Goal: Task Accomplishment & Management: Complete application form

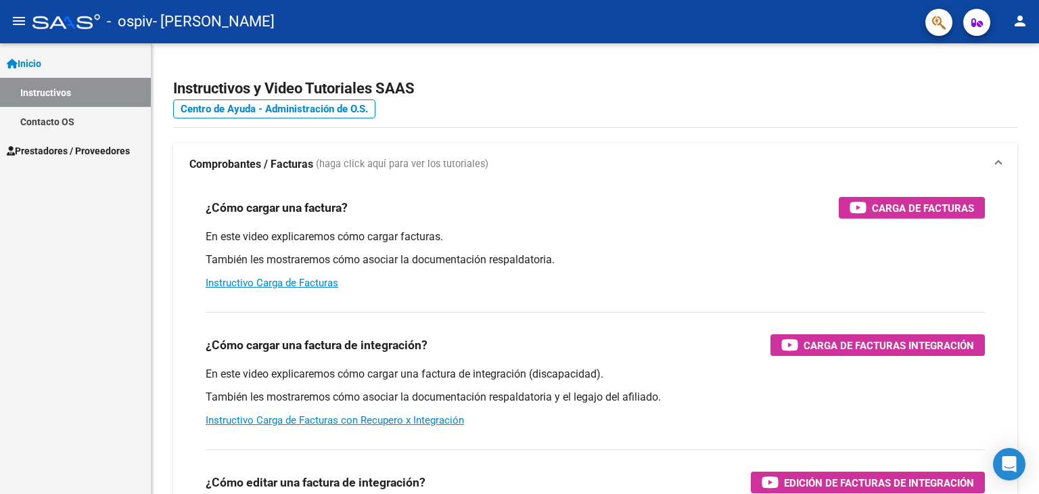
click at [74, 154] on span "Prestadores / Proveedores" at bounding box center [68, 150] width 123 height 15
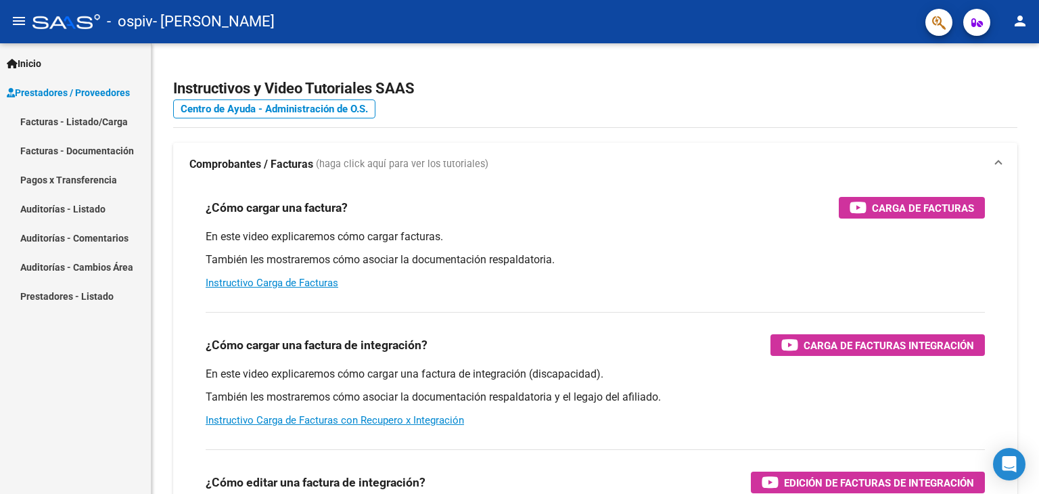
click at [84, 125] on link "Facturas - Listado/Carga" at bounding box center [75, 121] width 151 height 29
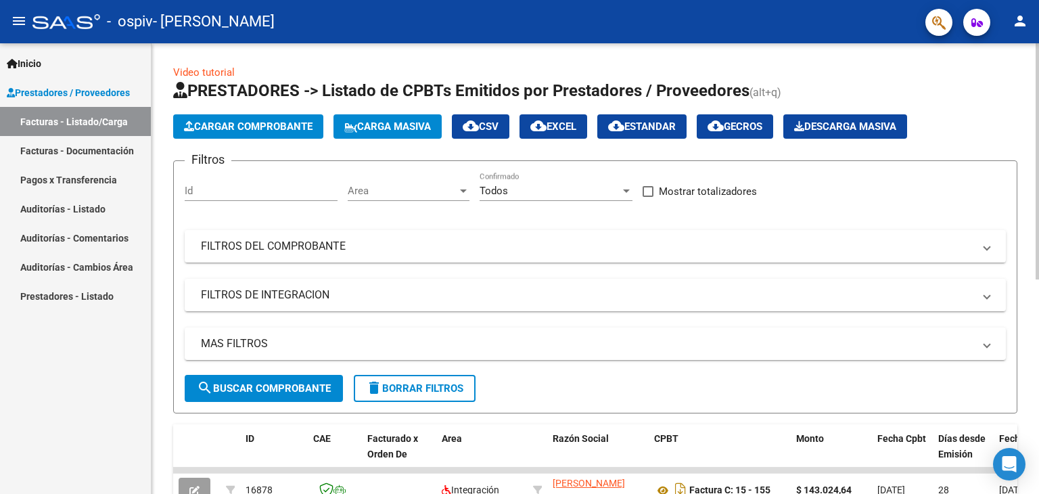
click at [278, 125] on span "Cargar Comprobante" at bounding box center [248, 126] width 129 height 12
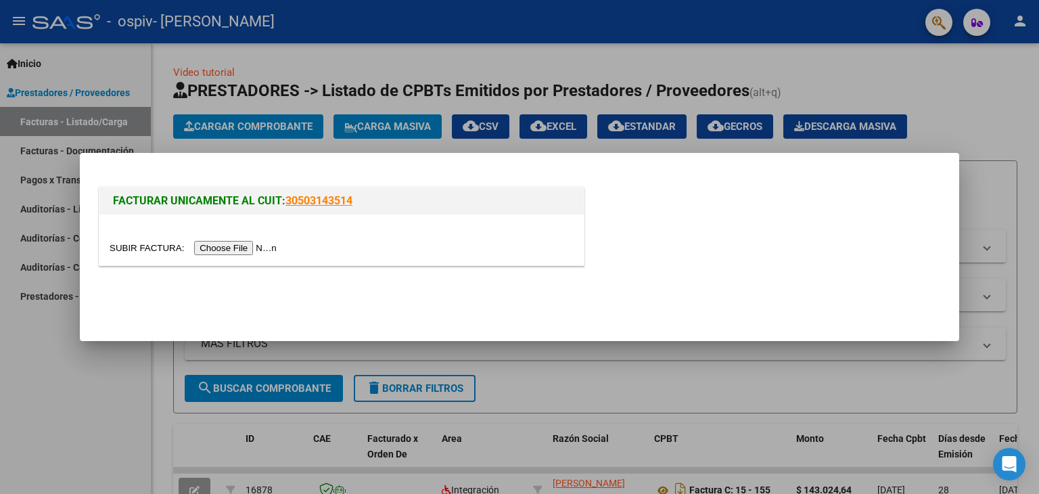
click at [263, 242] on input "file" at bounding box center [195, 248] width 171 height 14
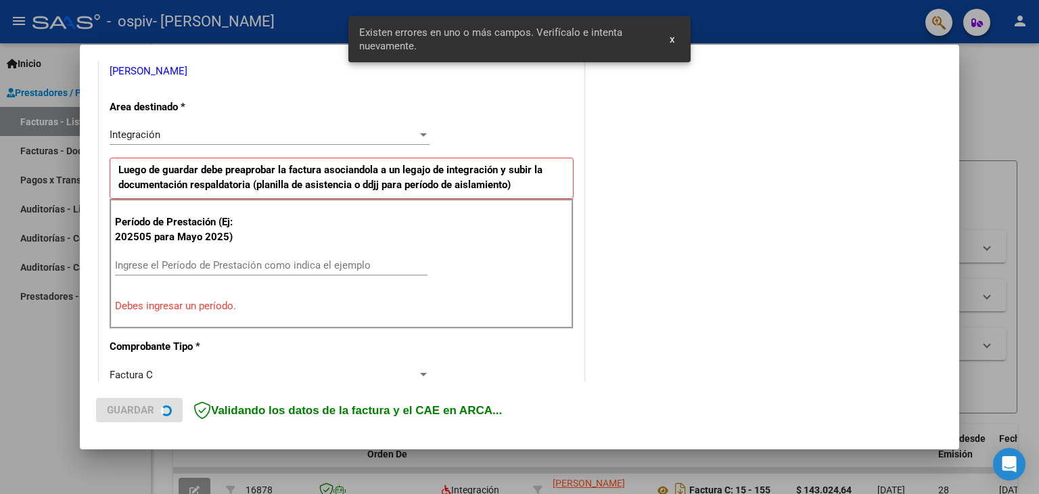
scroll to position [284, 0]
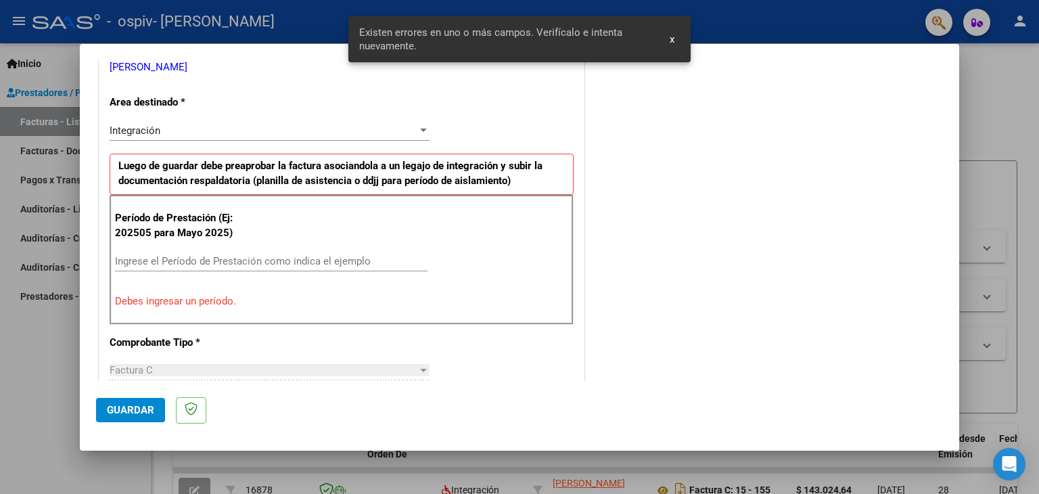
click at [304, 252] on div "Ingrese el Período de Prestación como indica el ejemplo" at bounding box center [271, 261] width 313 height 20
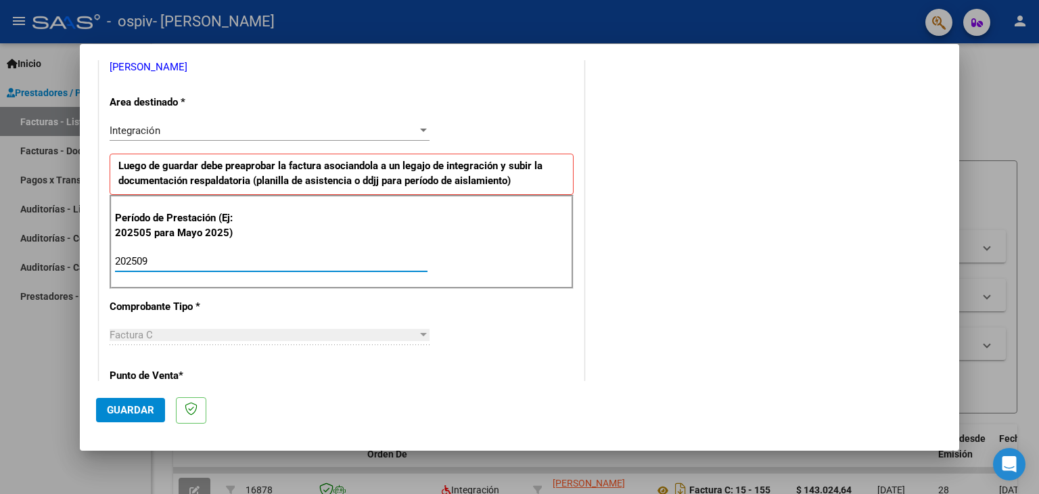
type input "202509"
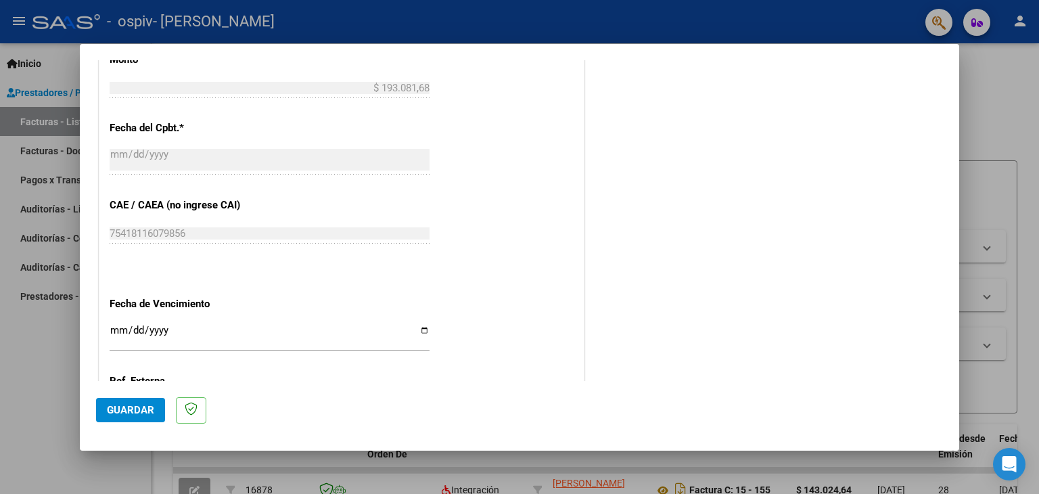
scroll to position [868, 0]
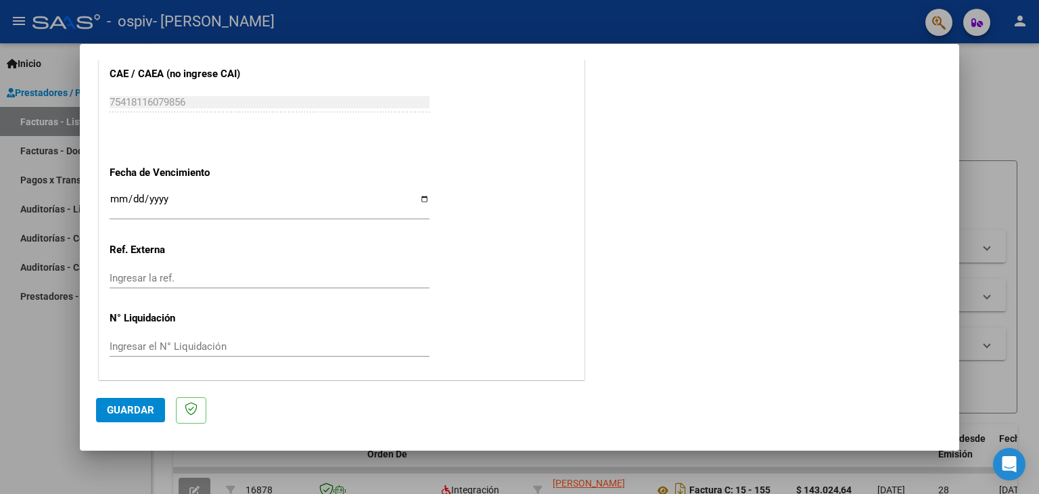
click at [117, 191] on div "Ingresar la fecha" at bounding box center [270, 205] width 320 height 29
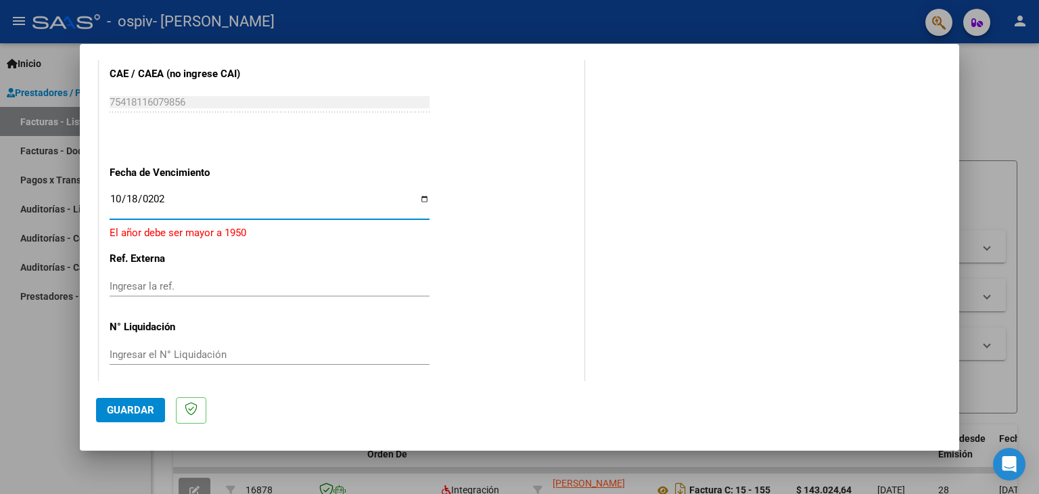
type input "[DATE]"
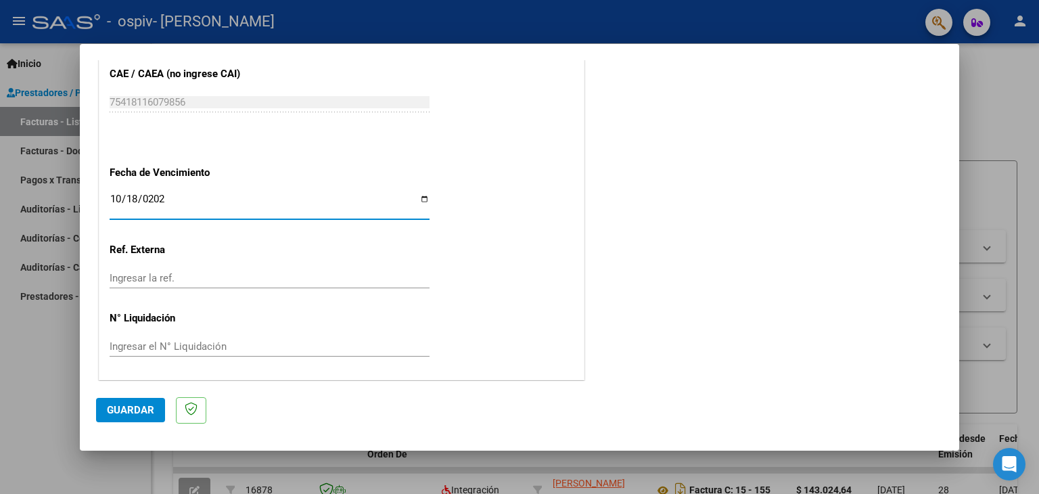
click at [134, 416] on button "Guardar" at bounding box center [130, 410] width 69 height 24
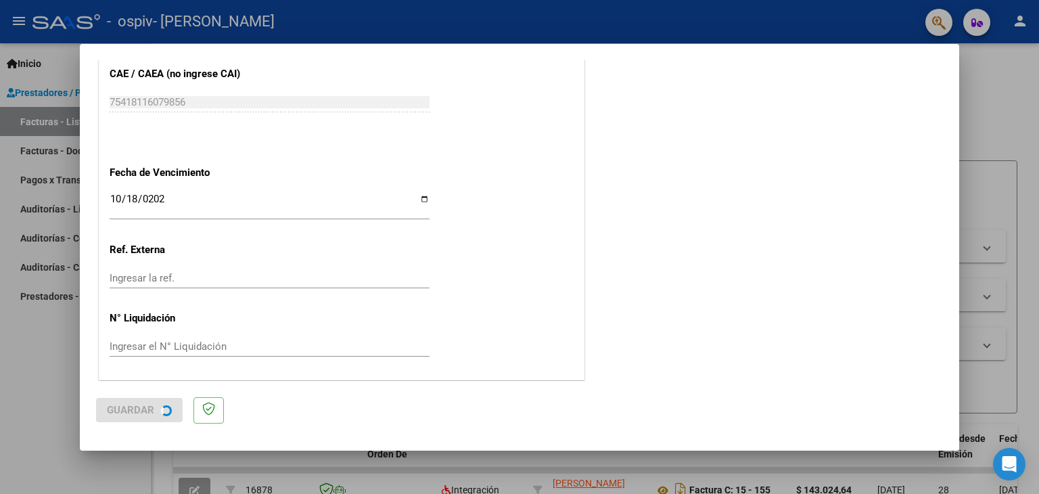
scroll to position [0, 0]
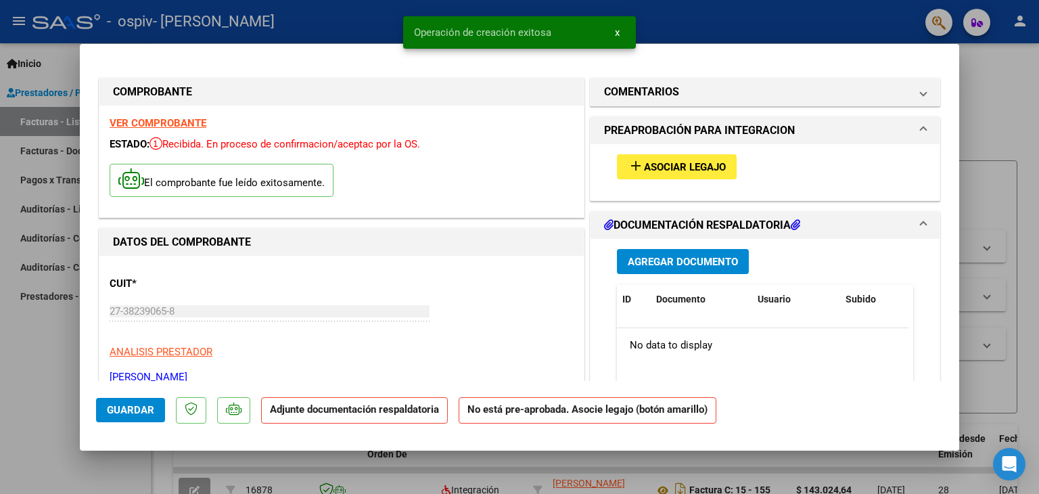
click at [698, 166] on span "Asociar Legajo" at bounding box center [685, 167] width 82 height 12
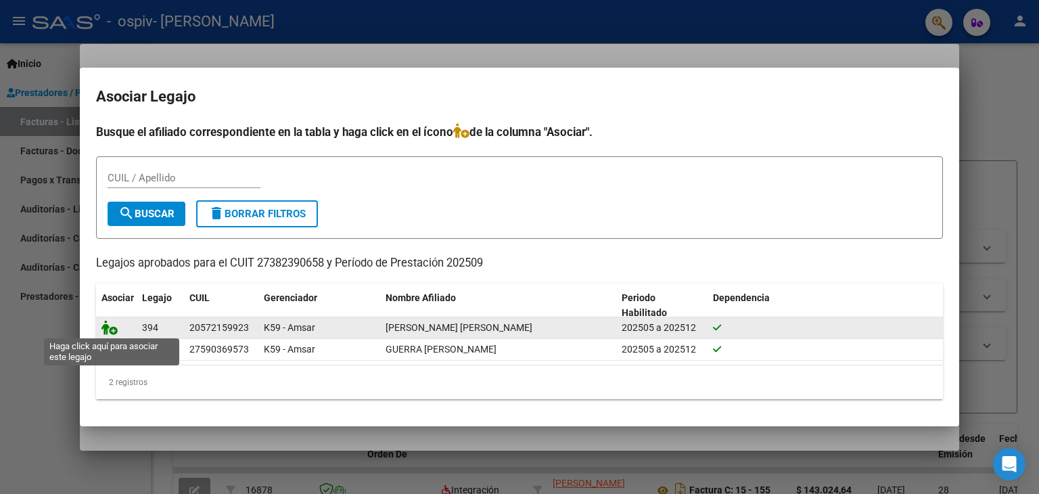
click at [110, 330] on icon at bounding box center [110, 327] width 16 height 15
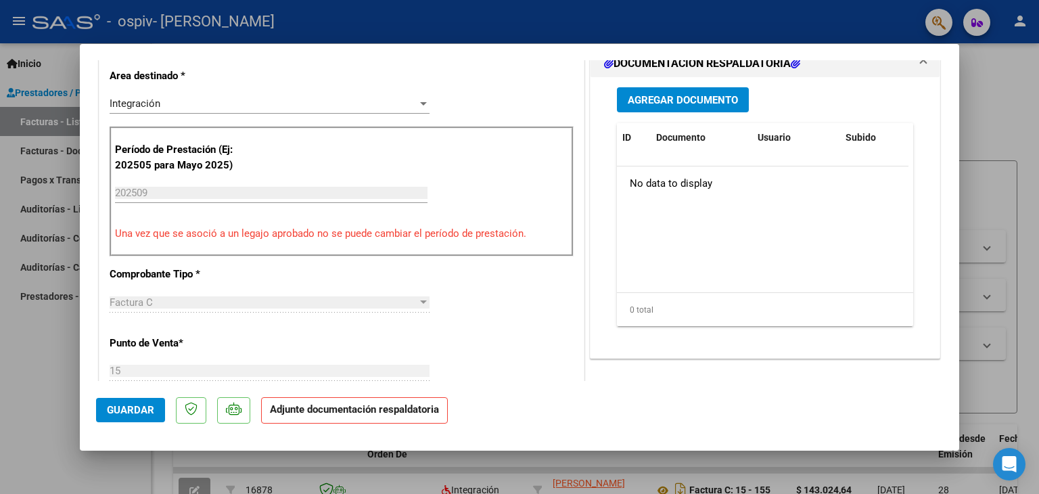
scroll to position [338, 0]
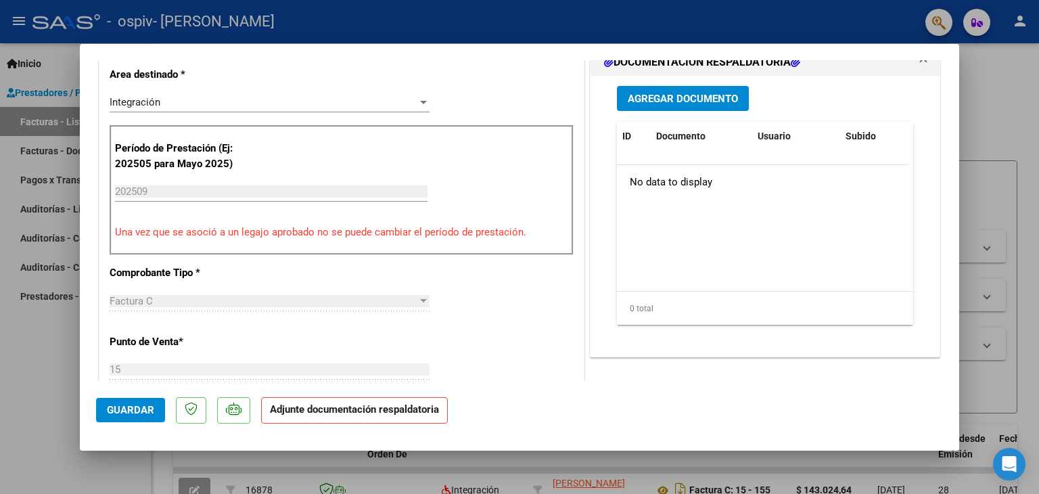
click at [683, 93] on span "Agregar Documento" at bounding box center [683, 99] width 110 height 12
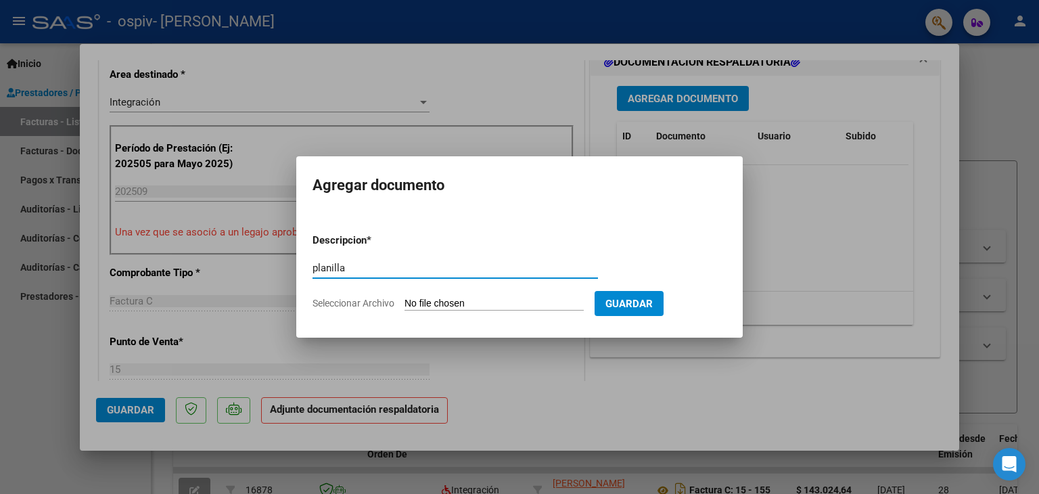
type input "planilla"
click at [451, 290] on div "planilla Escriba aquí una descripcion" at bounding box center [456, 274] width 286 height 33
click at [449, 297] on app-file-uploader "Seleccionar Archivo" at bounding box center [454, 303] width 282 height 12
click at [451, 298] on input "Seleccionar Archivo" at bounding box center [494, 304] width 179 height 13
type input "C:\fakepath\[PERSON_NAME] escuela septiembre.pdf"
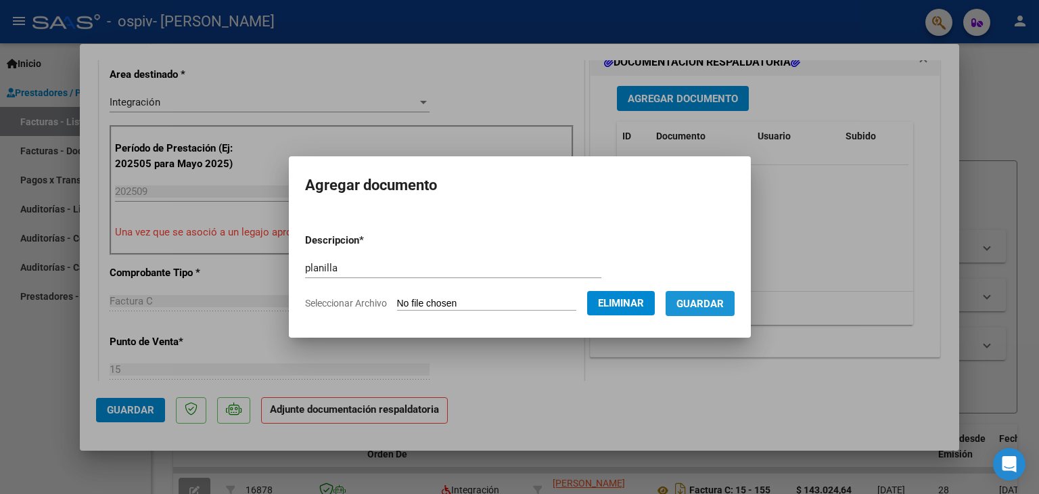
click at [706, 306] on span "Guardar" at bounding box center [700, 304] width 47 height 12
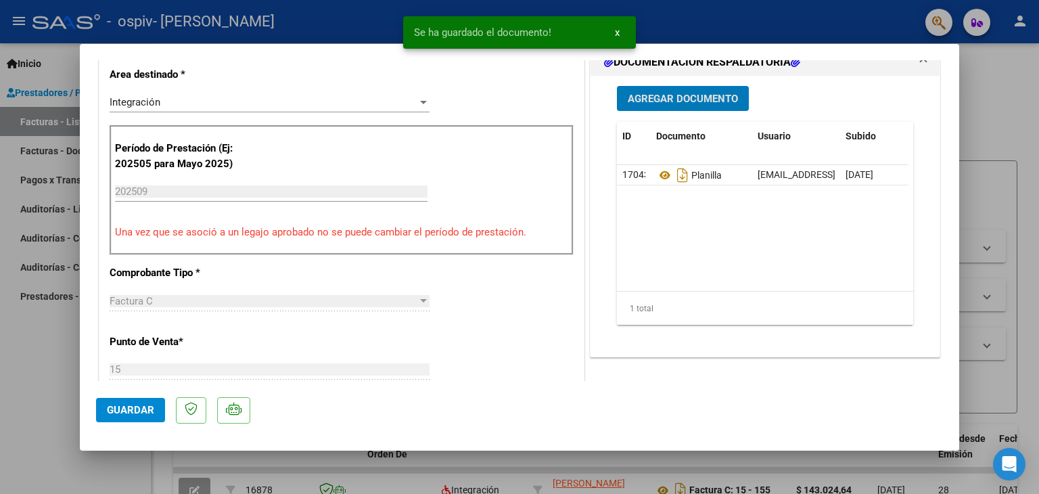
click at [688, 97] on span "Agregar Documento" at bounding box center [683, 99] width 110 height 12
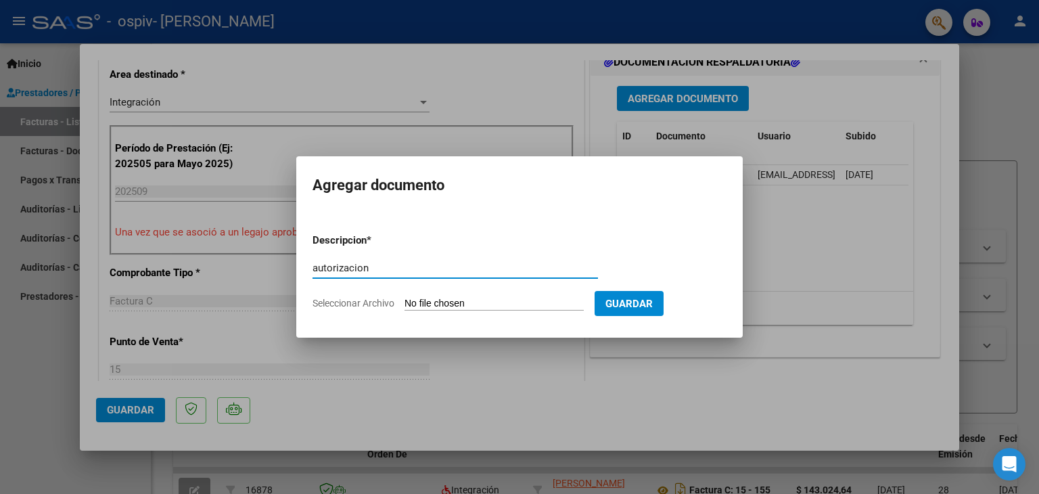
type input "autorizacion"
click at [436, 297] on app-file-uploader "Seleccionar Archivo" at bounding box center [454, 303] width 282 height 12
click at [432, 303] on input "Seleccionar Archivo" at bounding box center [494, 304] width 179 height 13
type input "C:\fakepath\autorizacion GUERRA SANTIAGO ESCUELA.pdf"
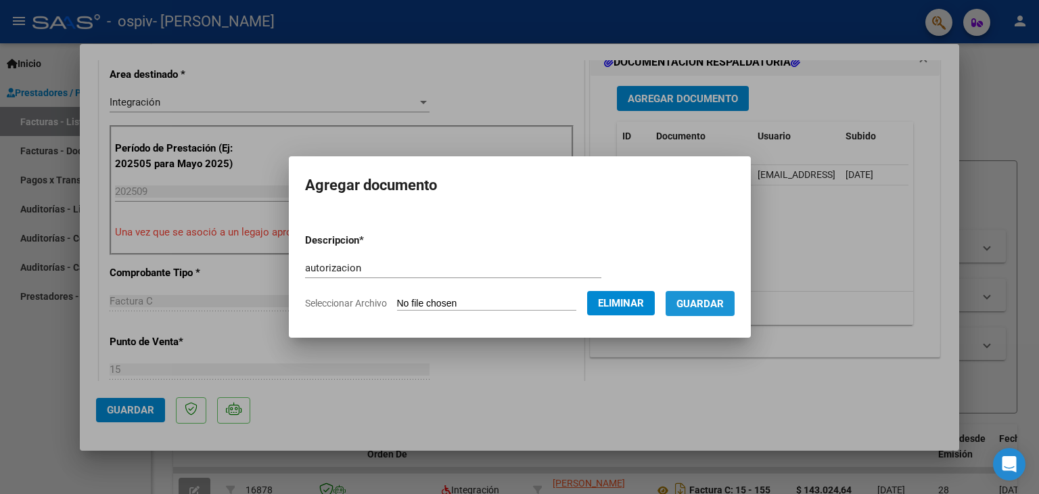
click at [712, 304] on span "Guardar" at bounding box center [700, 304] width 47 height 12
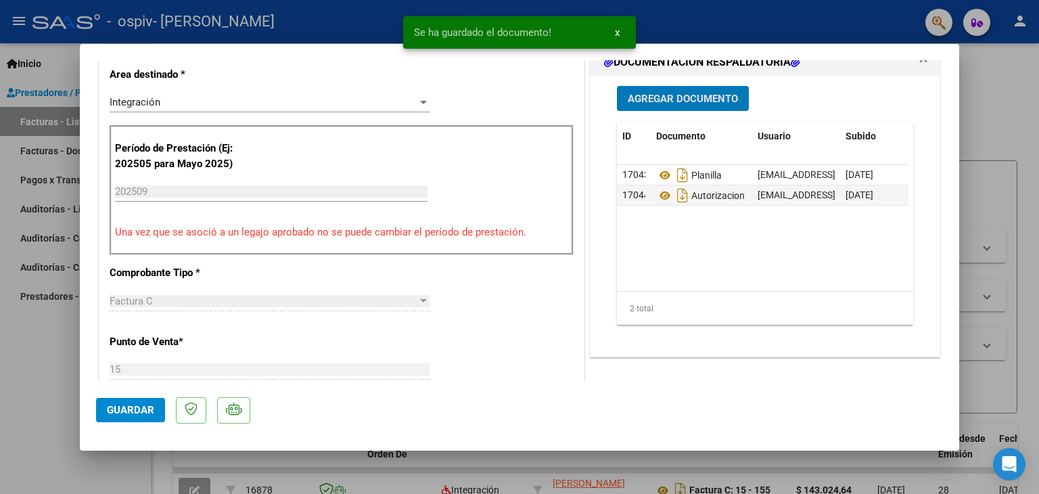
click at [148, 406] on span "Guardar" at bounding box center [130, 410] width 47 height 12
click at [1010, 88] on div at bounding box center [519, 247] width 1039 height 494
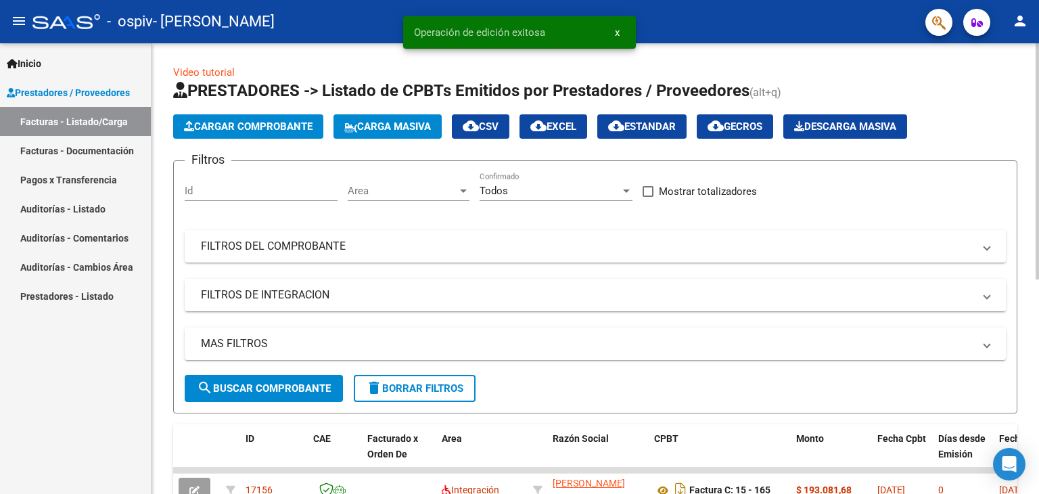
click at [241, 128] on span "Cargar Comprobante" at bounding box center [248, 126] width 129 height 12
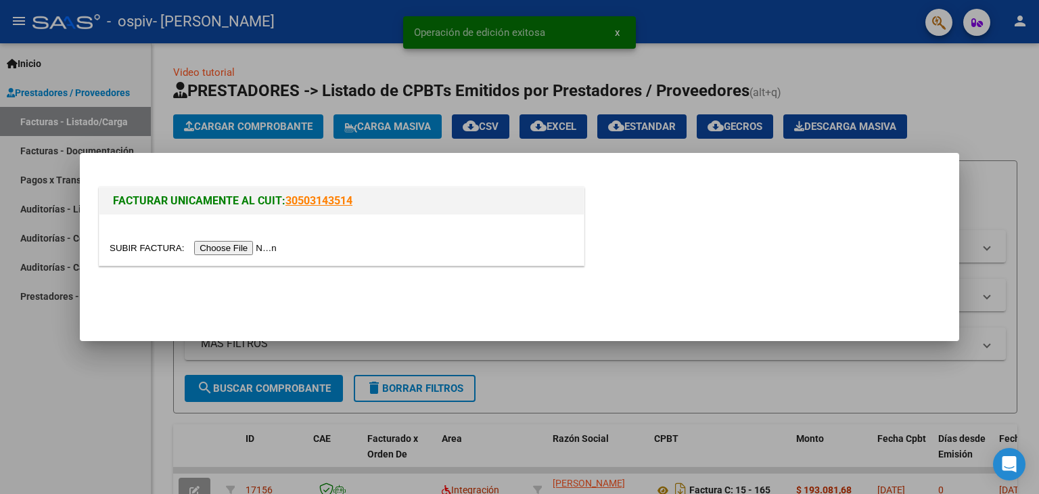
click at [246, 245] on input "file" at bounding box center [195, 248] width 171 height 14
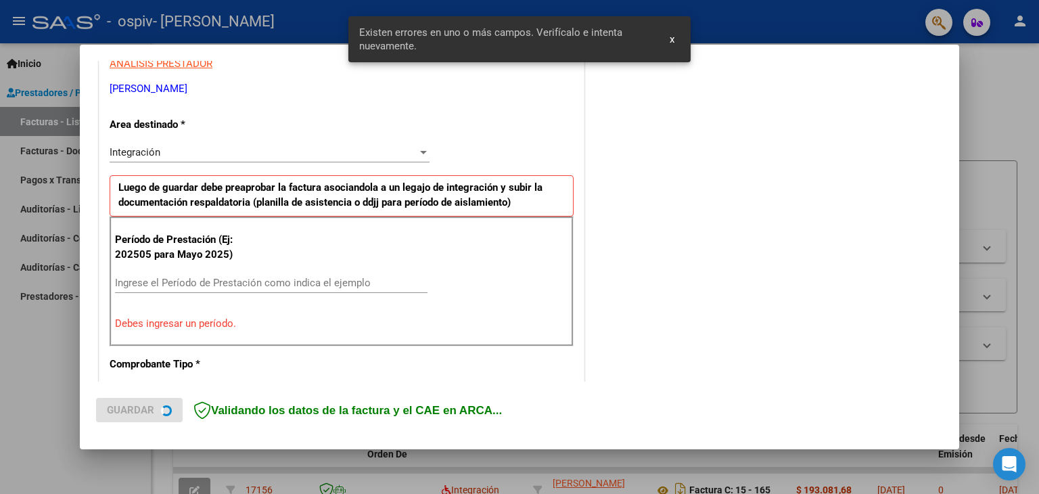
scroll to position [284, 0]
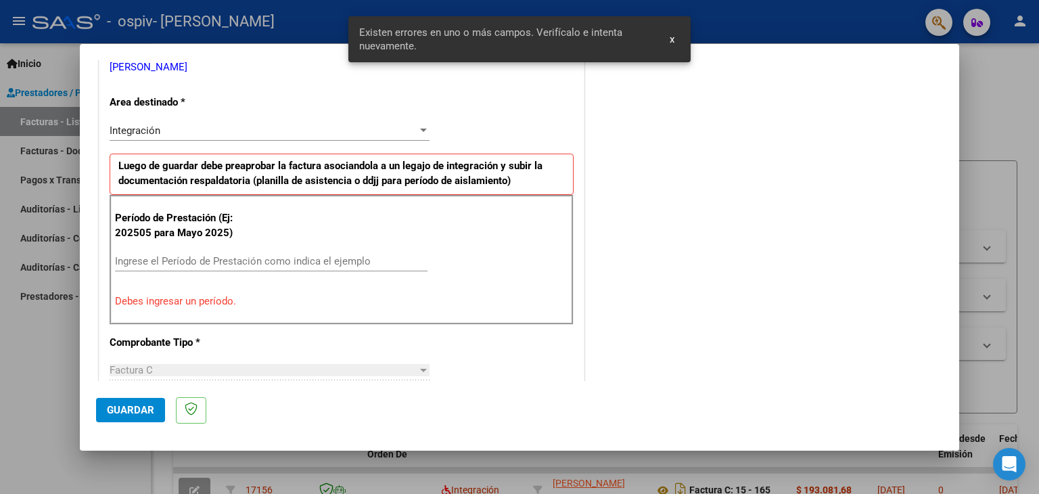
click at [268, 265] on input "Ingrese el Período de Prestación como indica el ejemplo" at bounding box center [271, 261] width 313 height 12
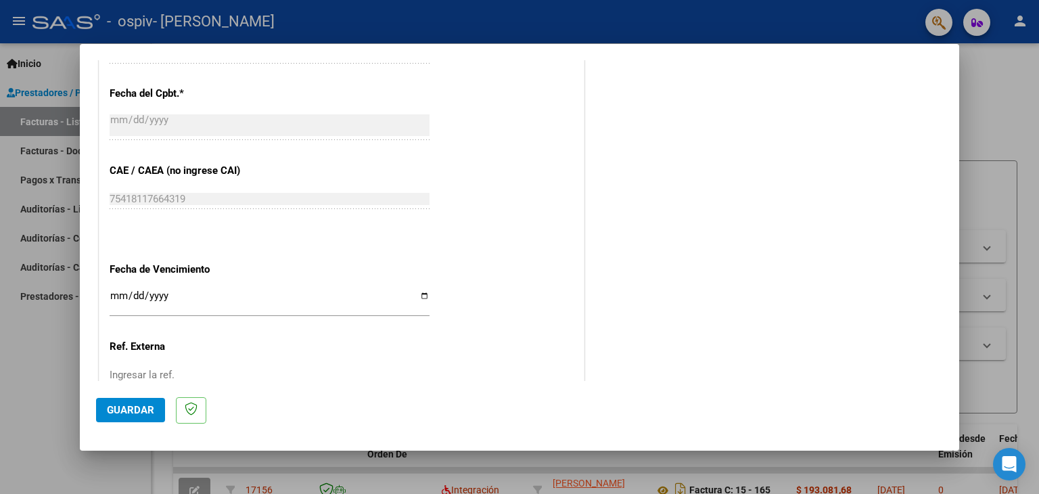
scroll to position [826, 0]
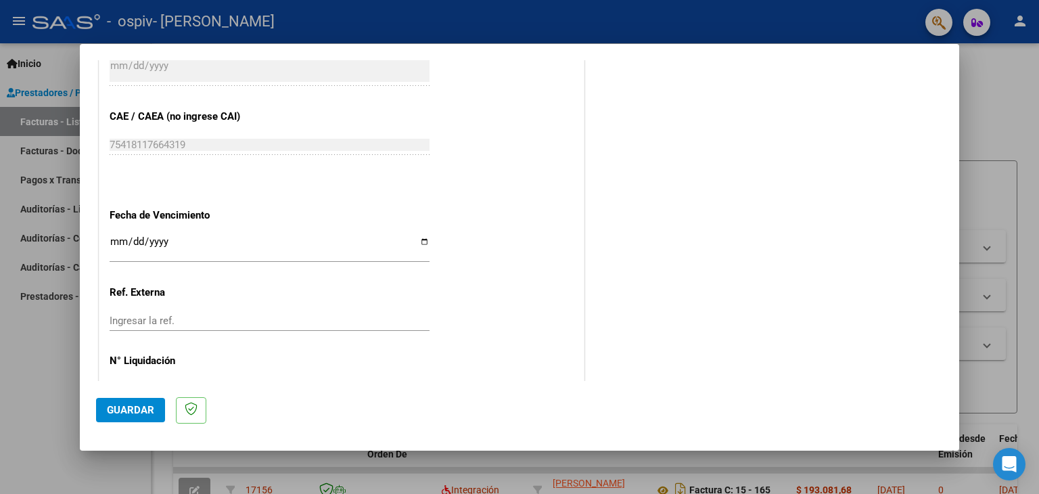
type input "202509"
click at [116, 245] on input "Ingresar la fecha" at bounding box center [270, 247] width 320 height 22
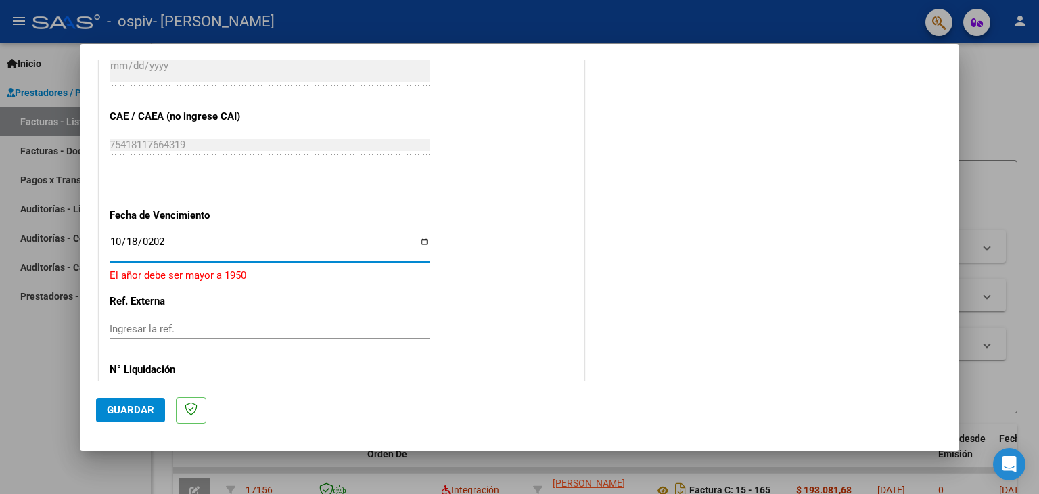
type input "[DATE]"
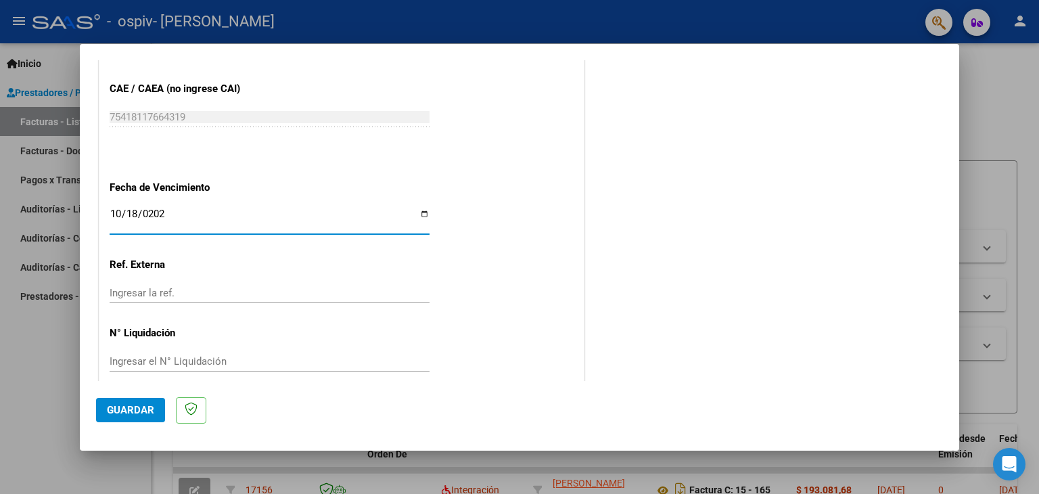
scroll to position [868, 0]
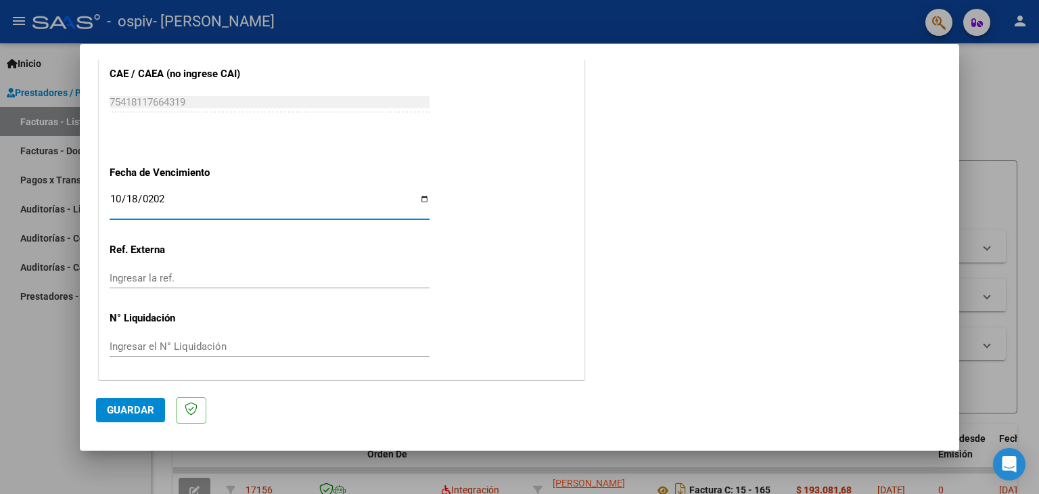
click at [133, 405] on span "Guardar" at bounding box center [130, 410] width 47 height 12
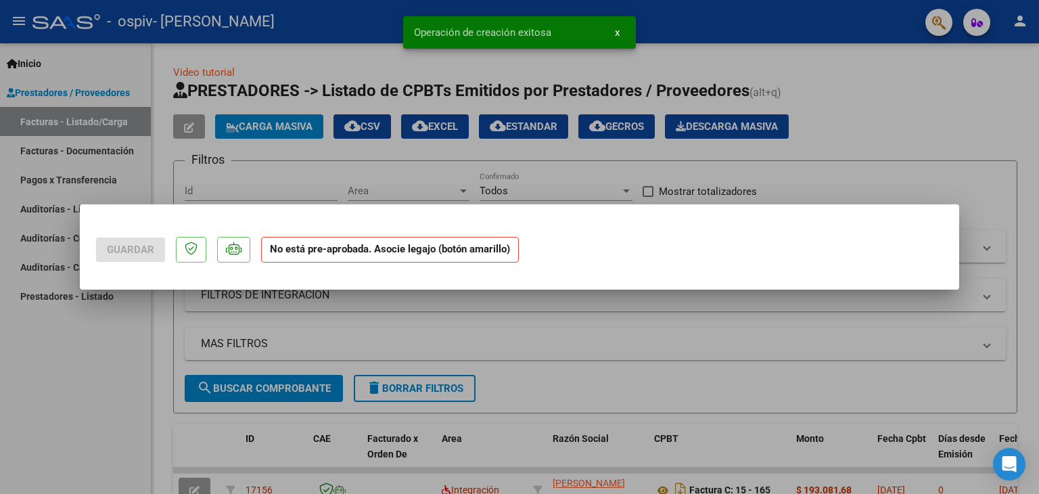
scroll to position [0, 0]
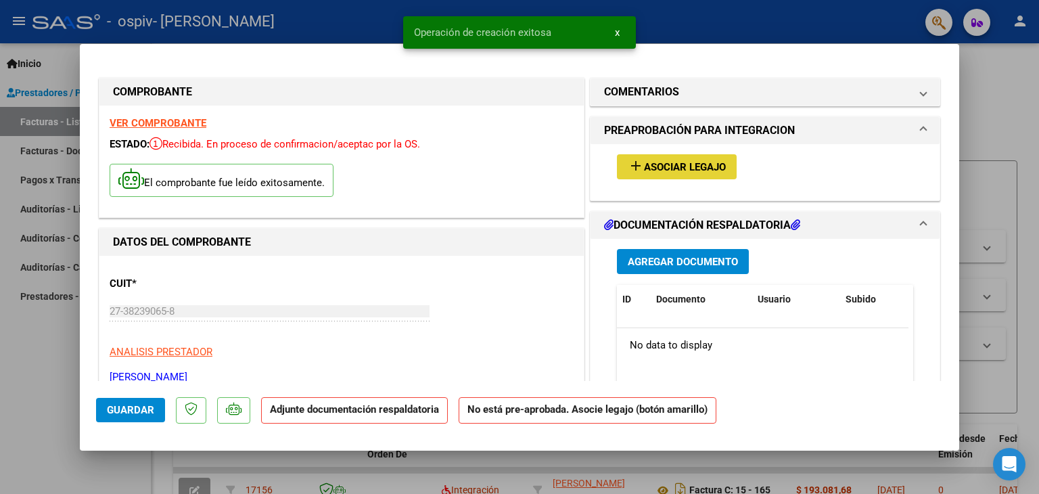
click at [677, 161] on span "Asociar Legajo" at bounding box center [685, 167] width 82 height 12
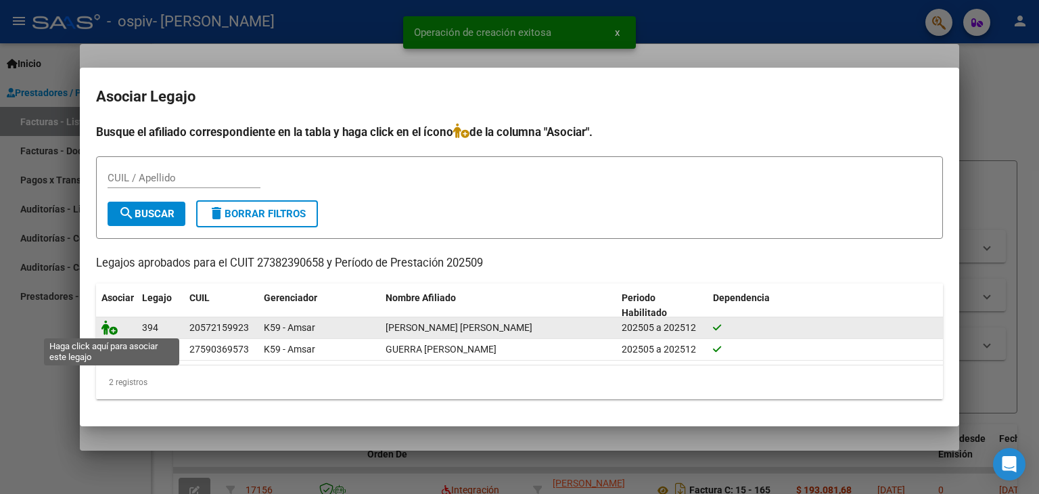
click at [109, 328] on icon at bounding box center [110, 327] width 16 height 15
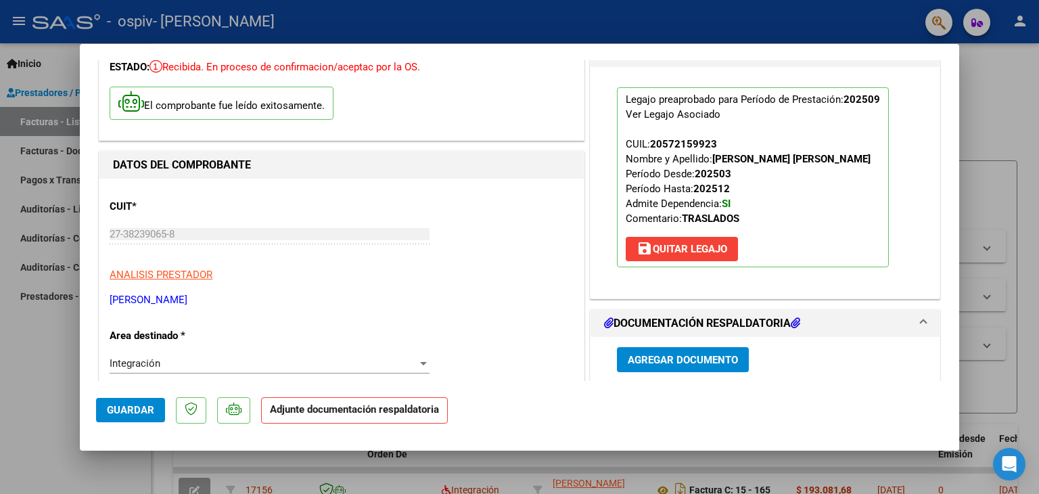
scroll to position [135, 0]
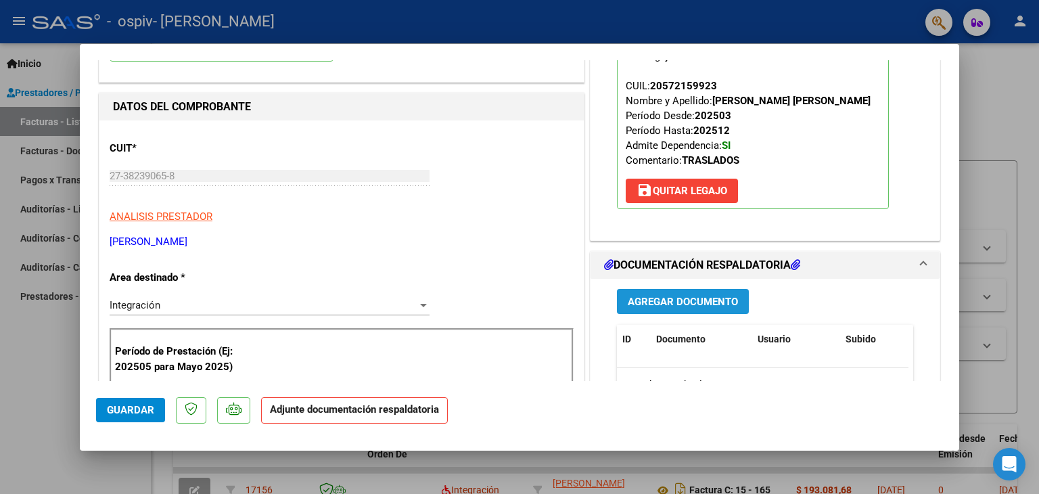
click at [677, 304] on span "Agregar Documento" at bounding box center [683, 302] width 110 height 12
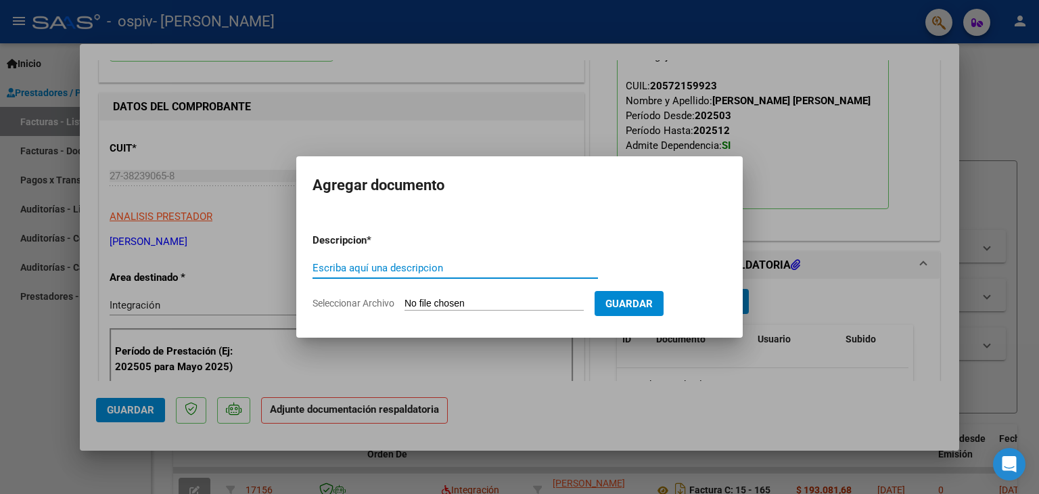
click at [382, 268] on input "Escriba aquí una descripcion" at bounding box center [456, 268] width 286 height 12
type input "planilla"
click at [434, 300] on input "Seleccionar Archivo" at bounding box center [494, 304] width 179 height 13
type input "C:\fakepath\[PERSON_NAME] terapias septiembre.pdf"
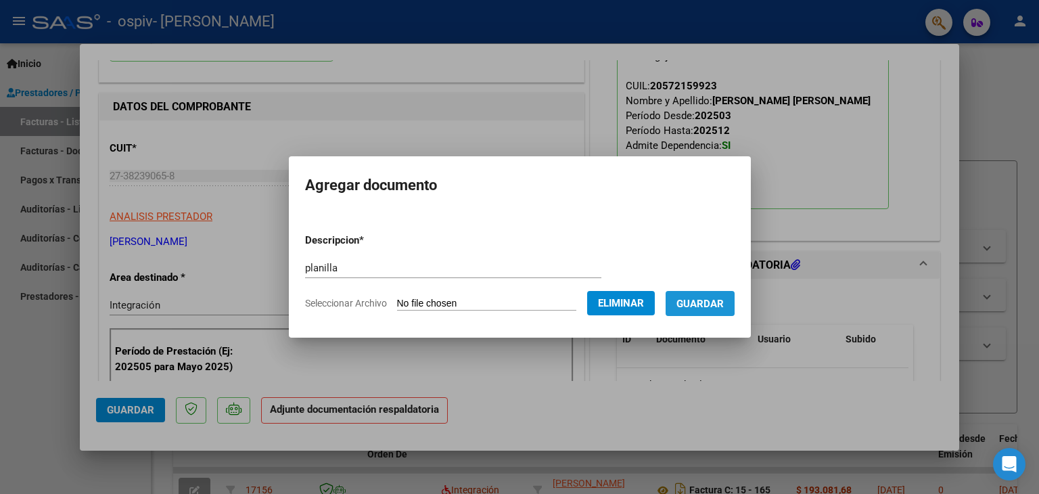
click at [713, 303] on span "Guardar" at bounding box center [700, 304] width 47 height 12
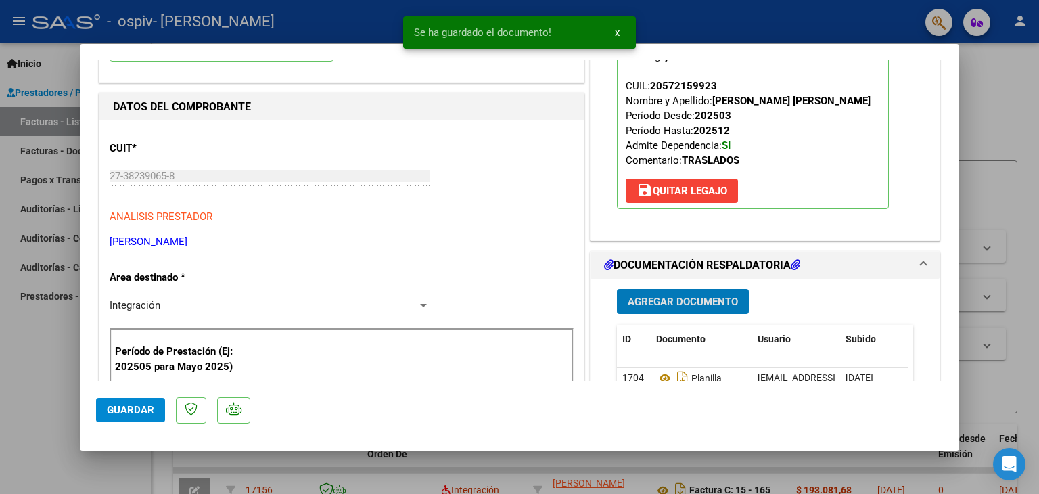
click at [674, 298] on span "Agregar Documento" at bounding box center [683, 302] width 110 height 12
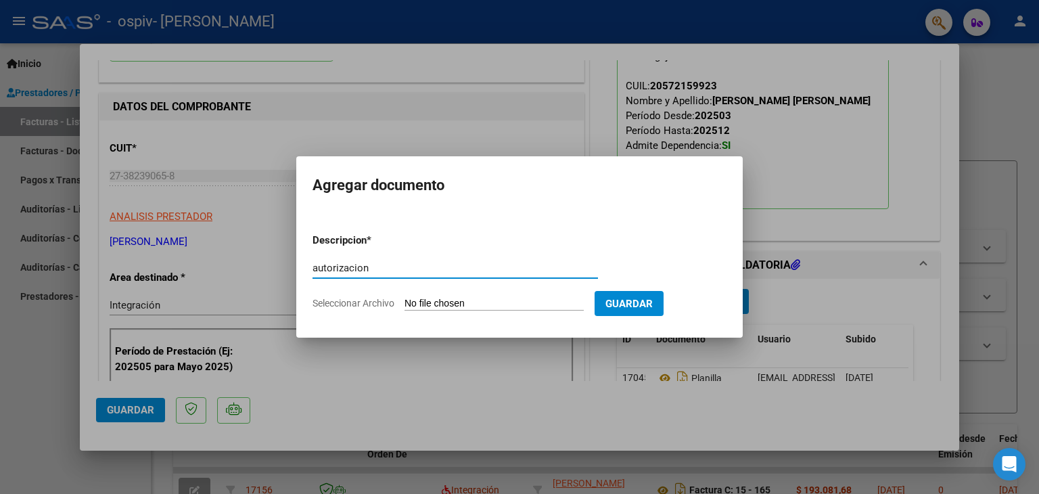
type input "autorizacion"
click at [461, 307] on input "Seleccionar Archivo" at bounding box center [494, 304] width 179 height 13
type input "C:\fakepath\autorizacion GUERRA SANTIAGO T TERAPIAS.pdf"
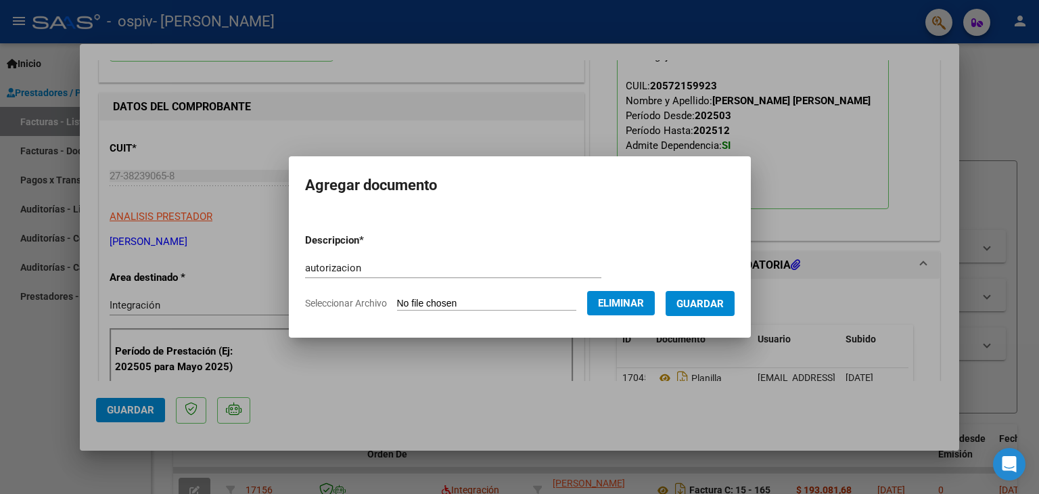
click at [703, 309] on span "Guardar" at bounding box center [700, 304] width 47 height 12
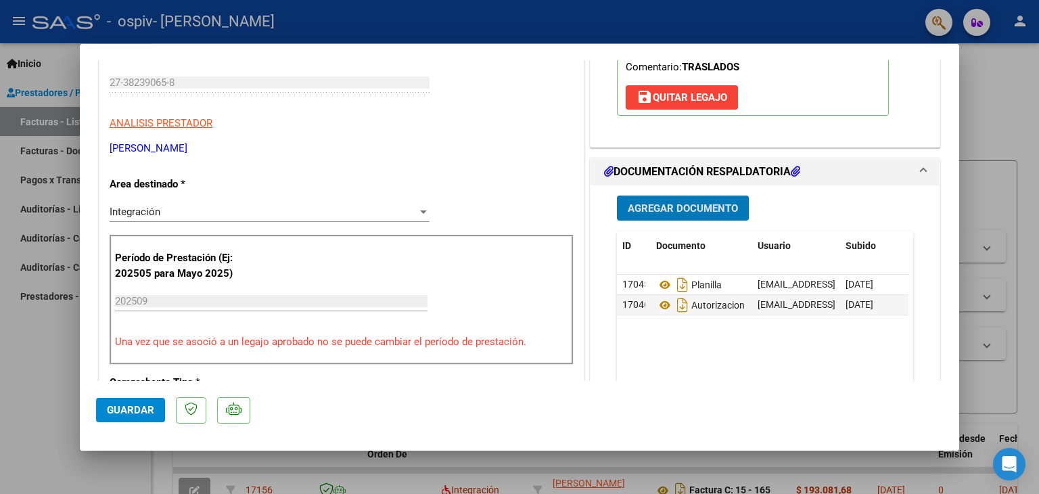
scroll to position [338, 0]
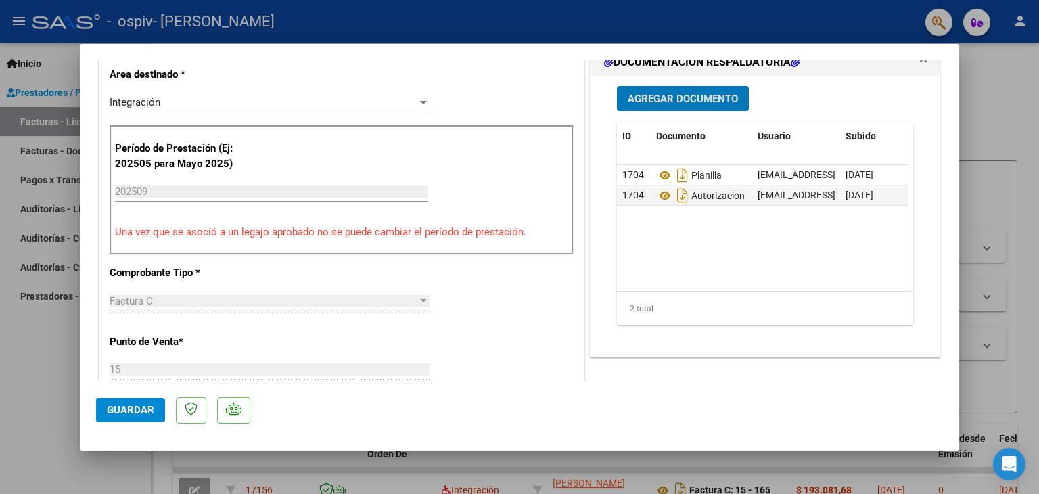
click at [131, 411] on span "Guardar" at bounding box center [130, 410] width 47 height 12
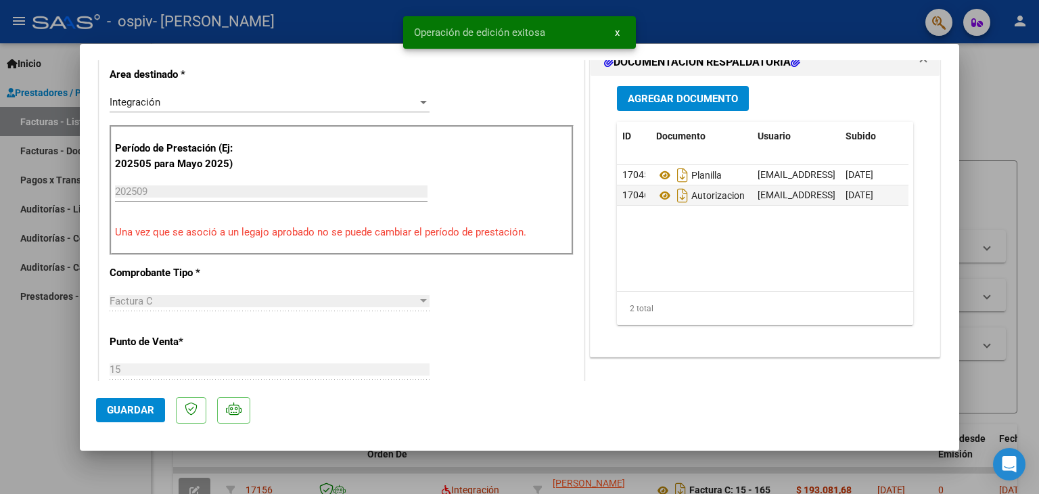
click at [1010, 125] on div at bounding box center [519, 247] width 1039 height 494
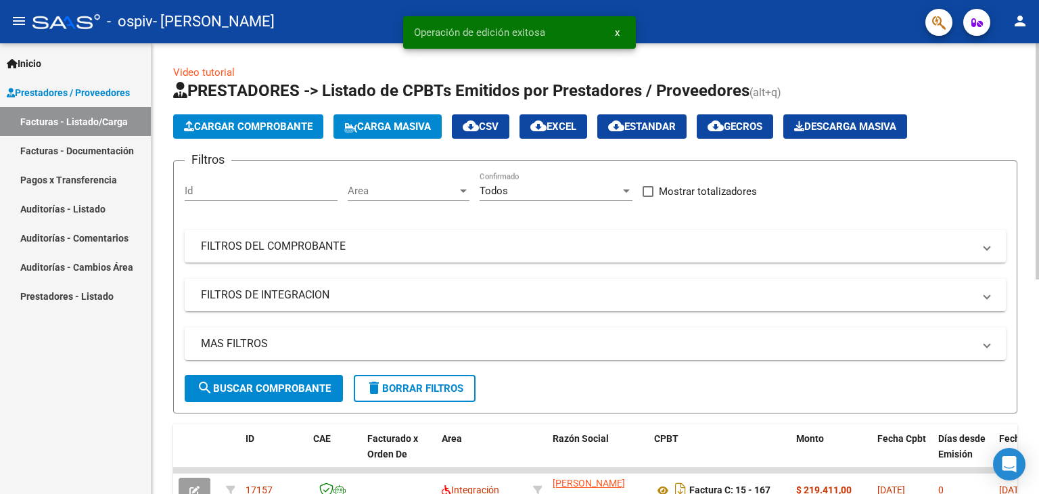
click at [263, 129] on span "Cargar Comprobante" at bounding box center [248, 126] width 129 height 12
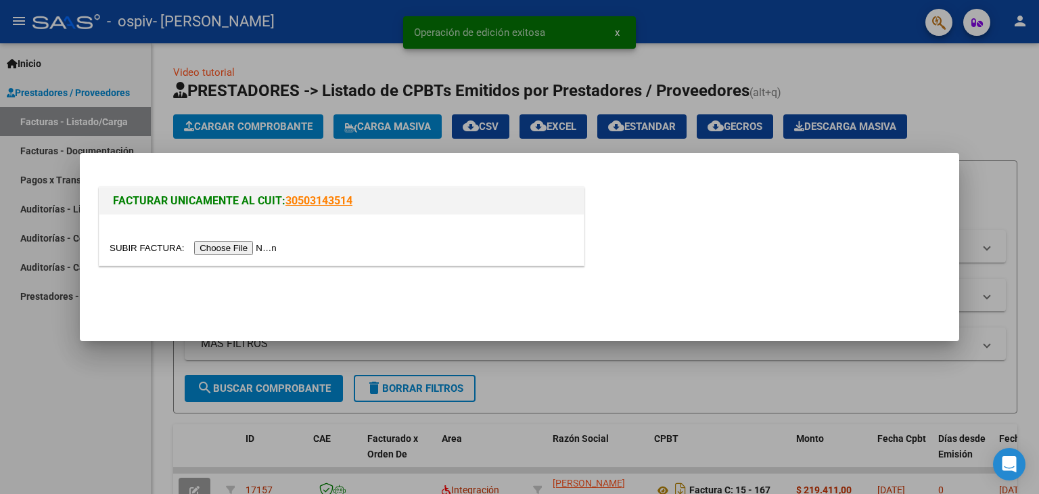
click at [255, 247] on input "file" at bounding box center [195, 248] width 171 height 14
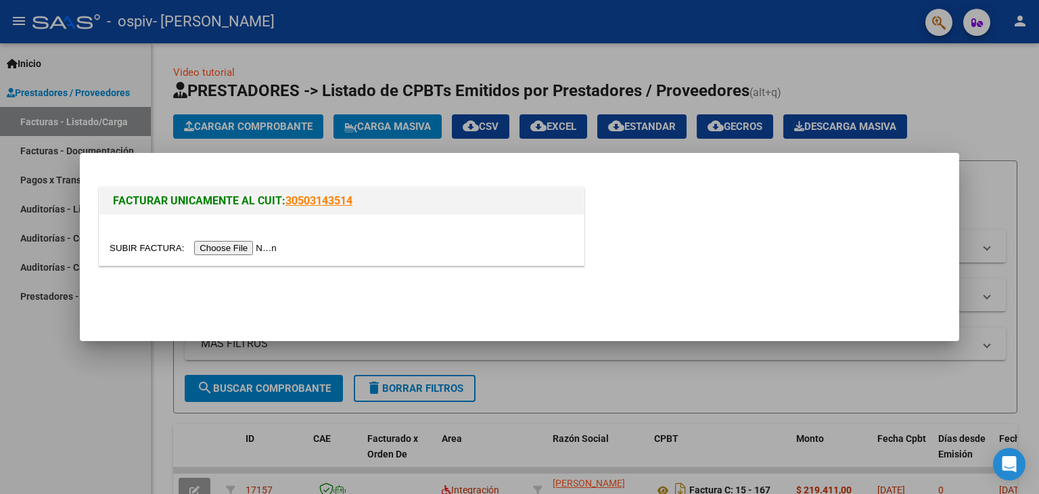
click at [533, 359] on div at bounding box center [519, 247] width 1039 height 494
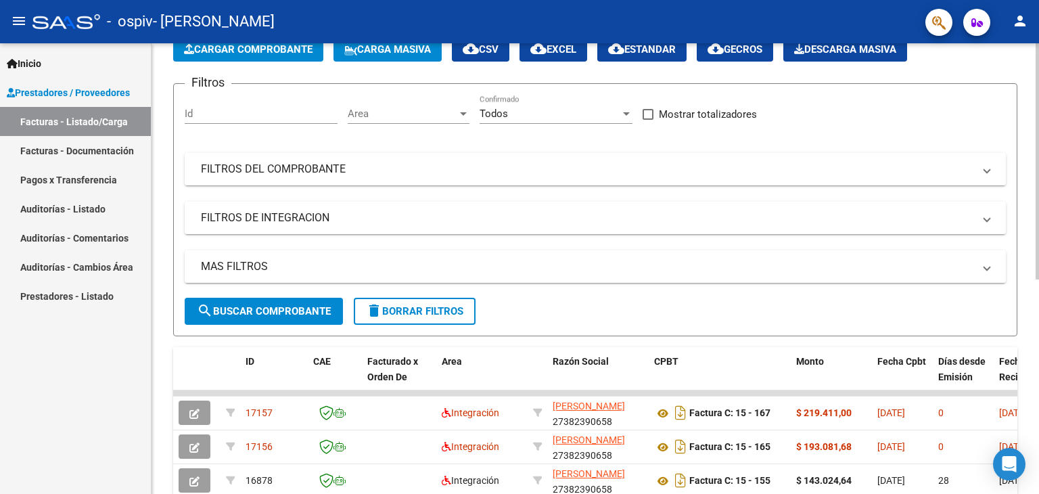
scroll to position [68, 0]
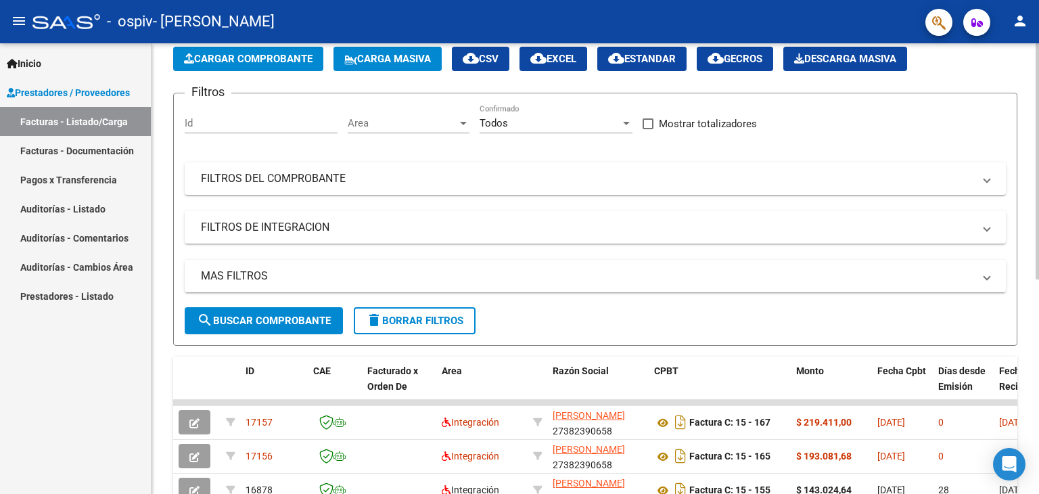
click at [237, 58] on span "Cargar Comprobante" at bounding box center [248, 59] width 129 height 12
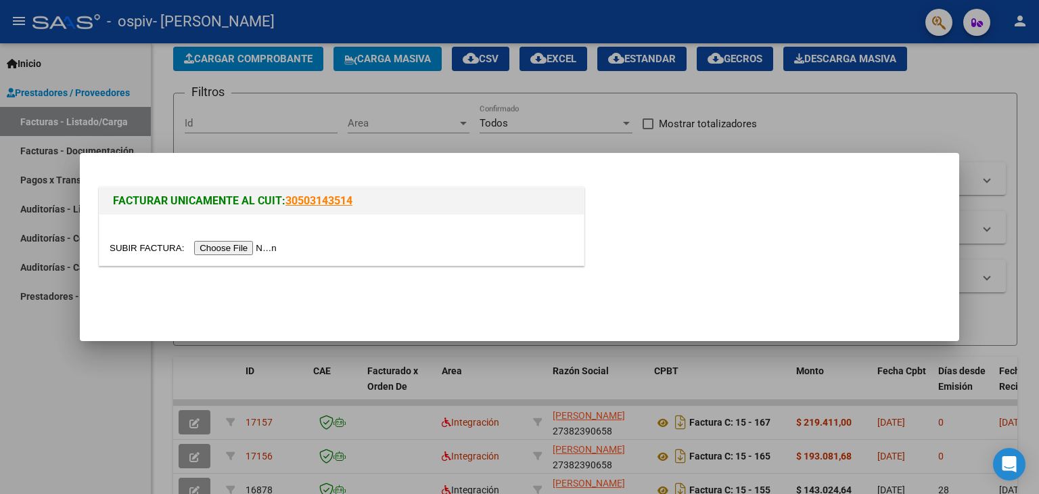
click at [230, 244] on input "file" at bounding box center [195, 248] width 171 height 14
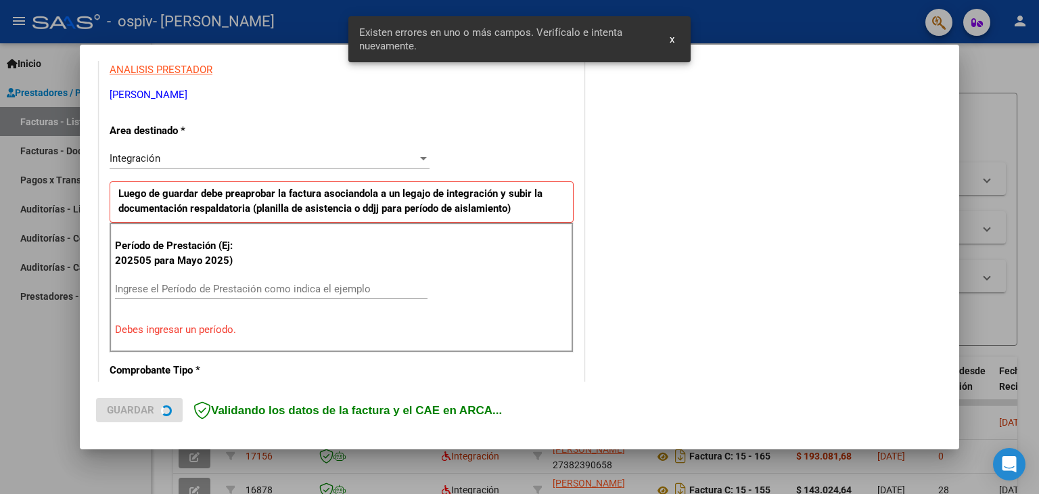
scroll to position [284, 0]
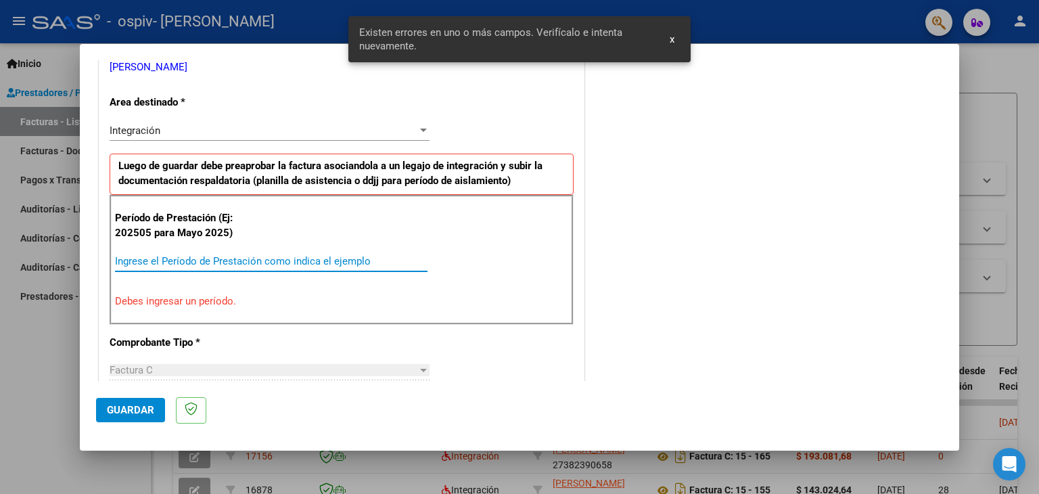
click at [217, 257] on input "Ingrese el Período de Prestación como indica el ejemplo" at bounding box center [271, 261] width 313 height 12
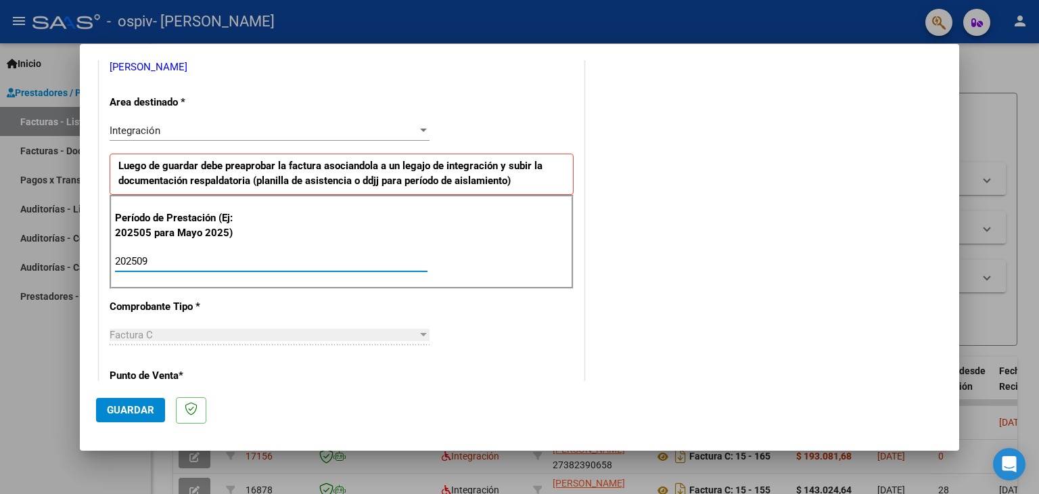
type input "202509"
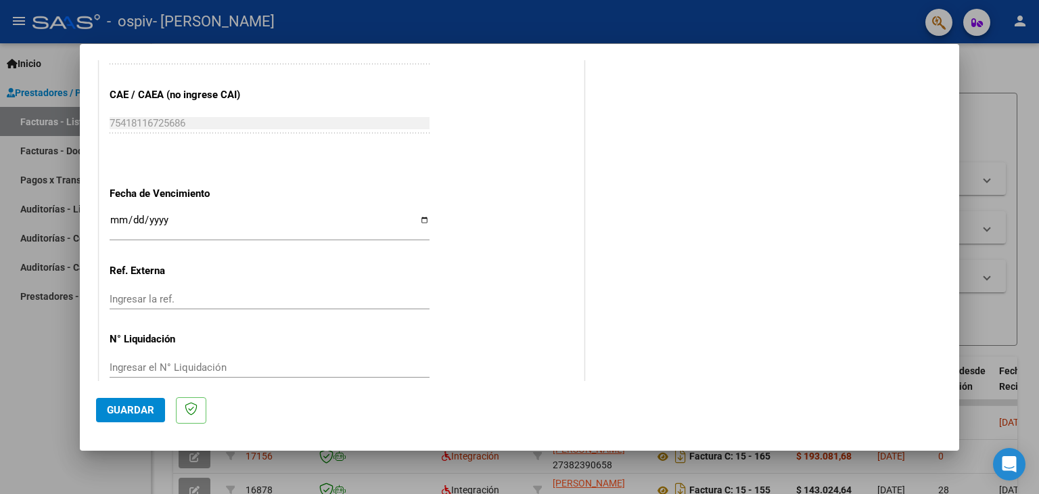
scroll to position [868, 0]
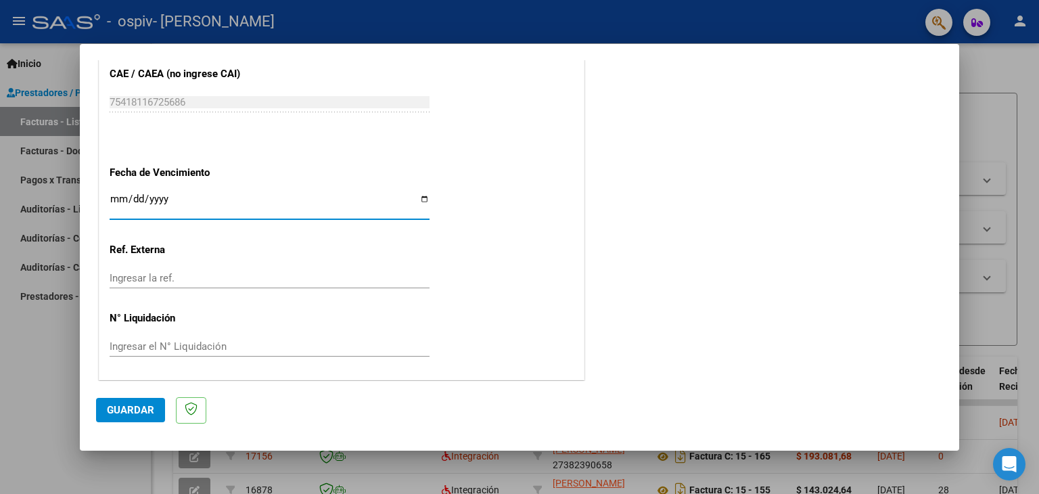
click at [111, 194] on input "Ingresar la fecha" at bounding box center [270, 205] width 320 height 22
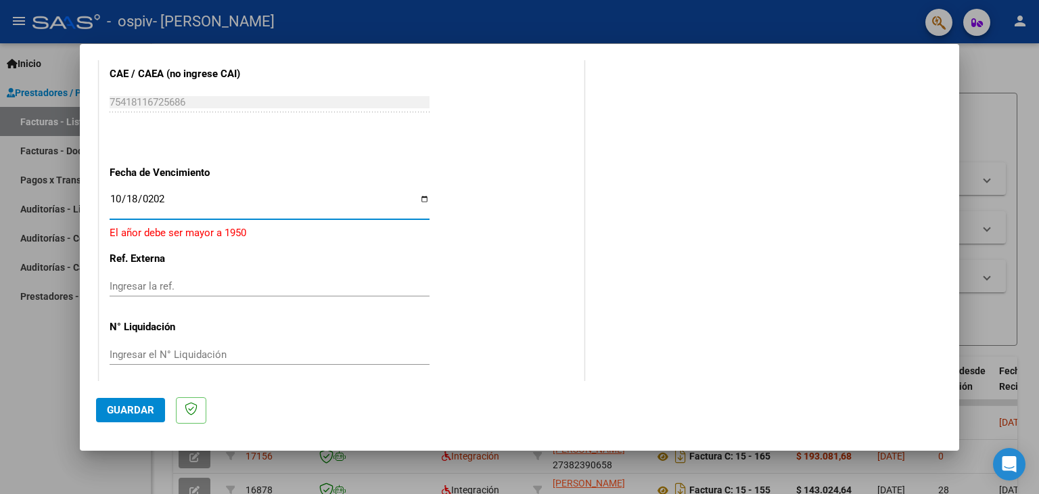
type input "[DATE]"
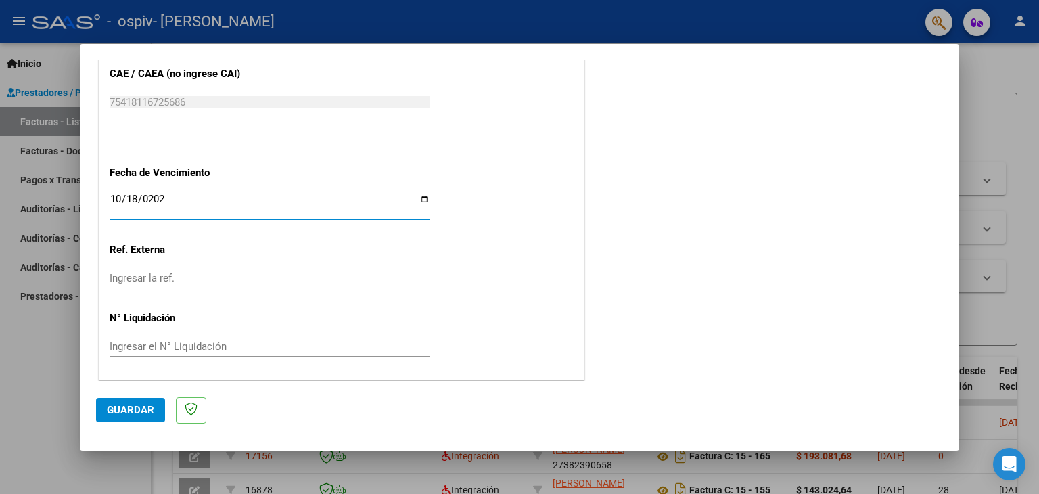
click at [133, 403] on button "Guardar" at bounding box center [130, 410] width 69 height 24
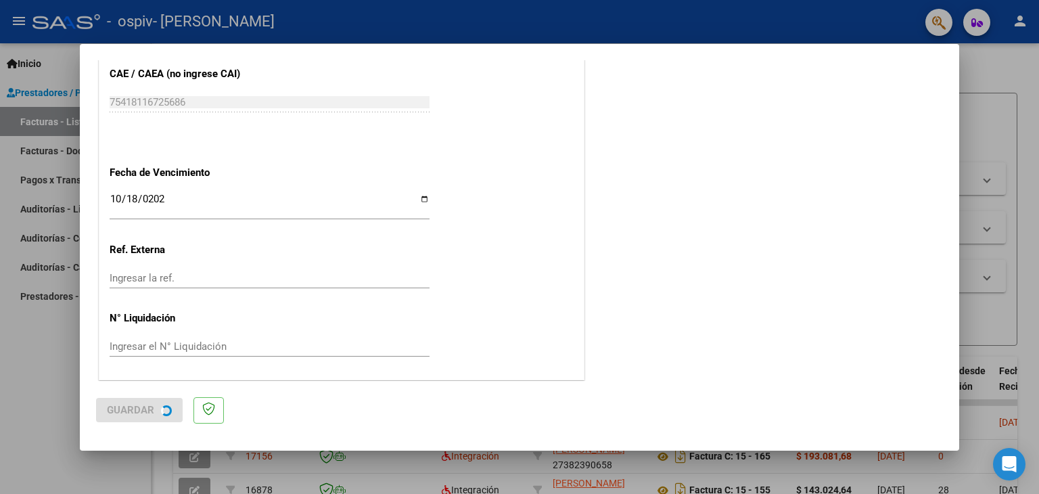
scroll to position [0, 0]
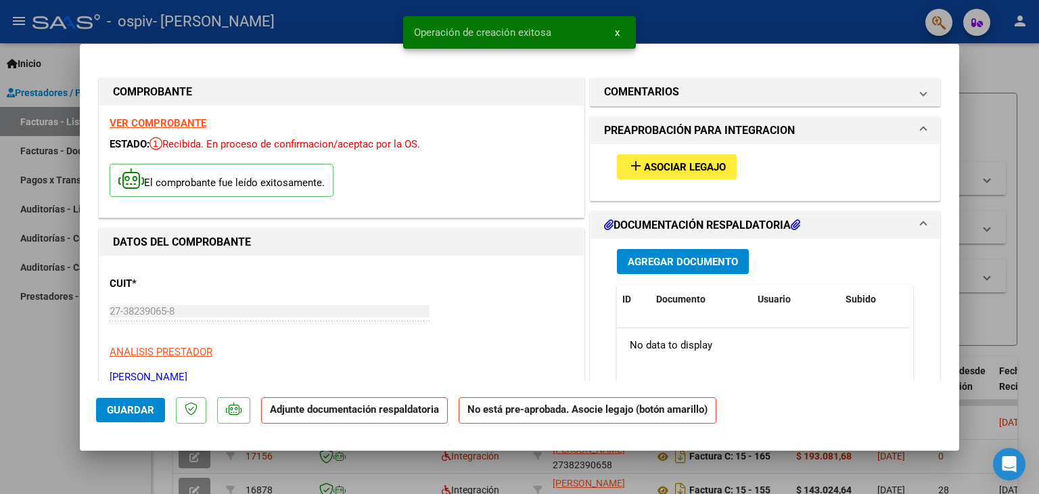
click at [696, 173] on span "Asociar Legajo" at bounding box center [685, 167] width 82 height 12
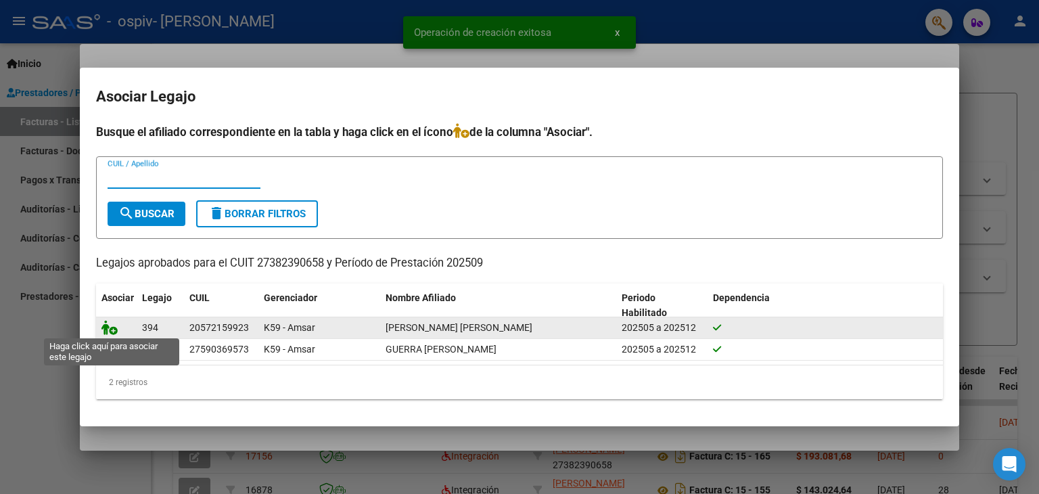
click at [111, 328] on icon at bounding box center [110, 327] width 16 height 15
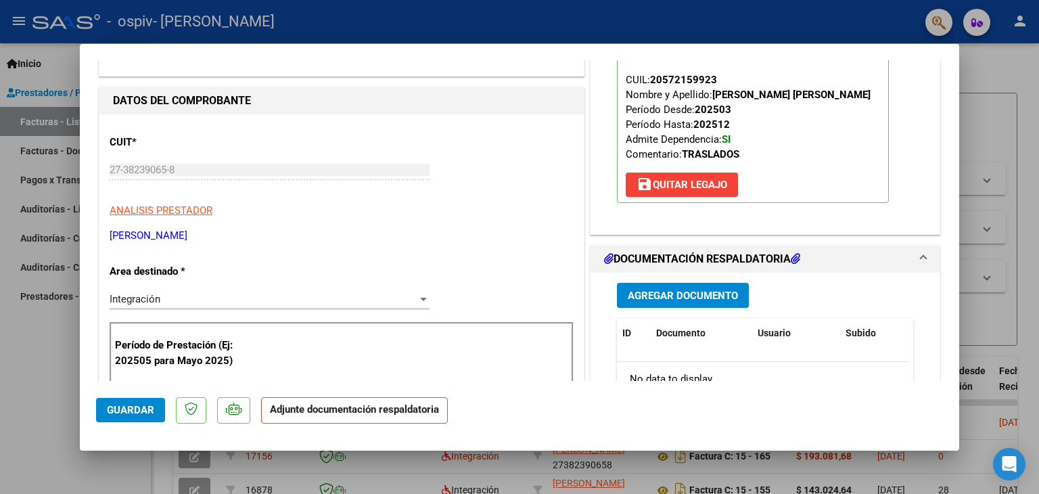
scroll to position [271, 0]
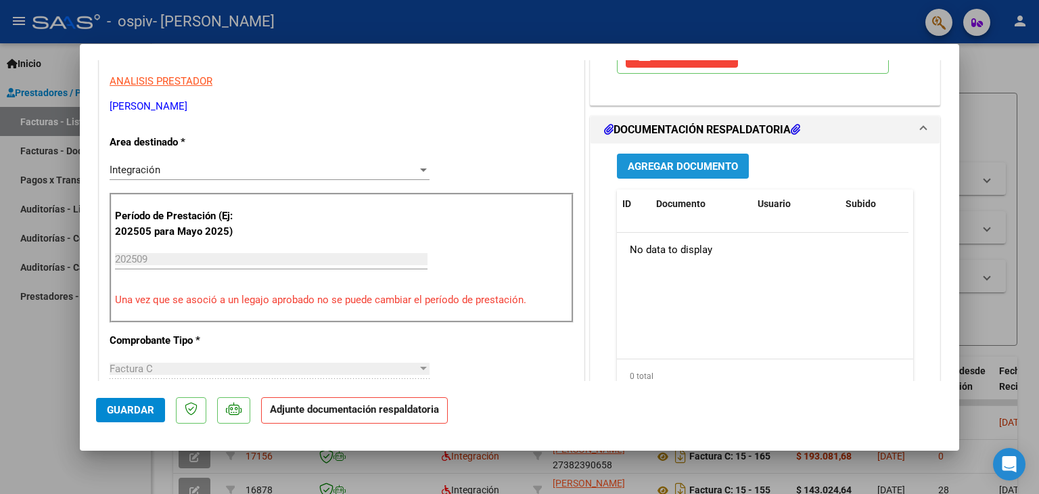
click at [683, 163] on span "Agregar Documento" at bounding box center [683, 166] width 110 height 12
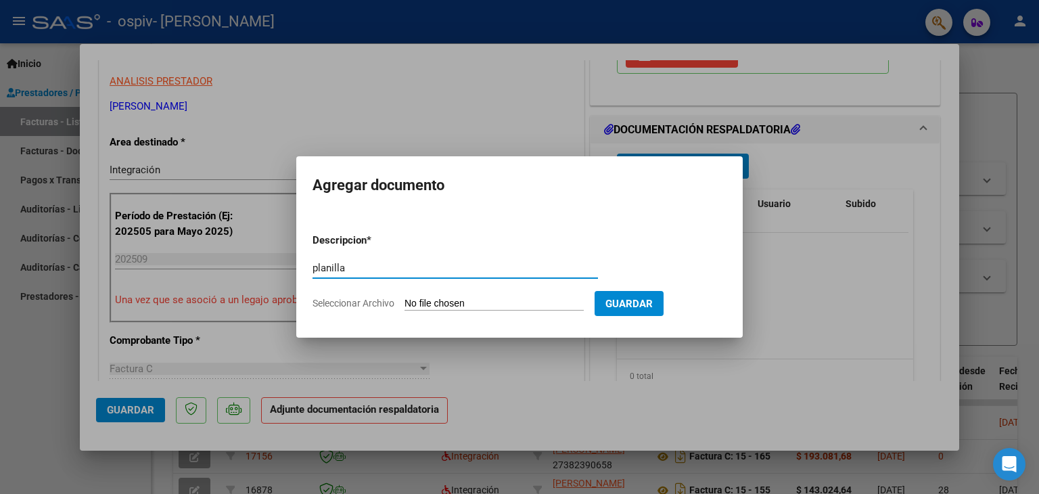
type input "planilla"
click at [455, 306] on input "Seleccionar Archivo" at bounding box center [494, 304] width 179 height 13
type input "C:\fakepath\[PERSON_NAME] cet septiembre.pdf"
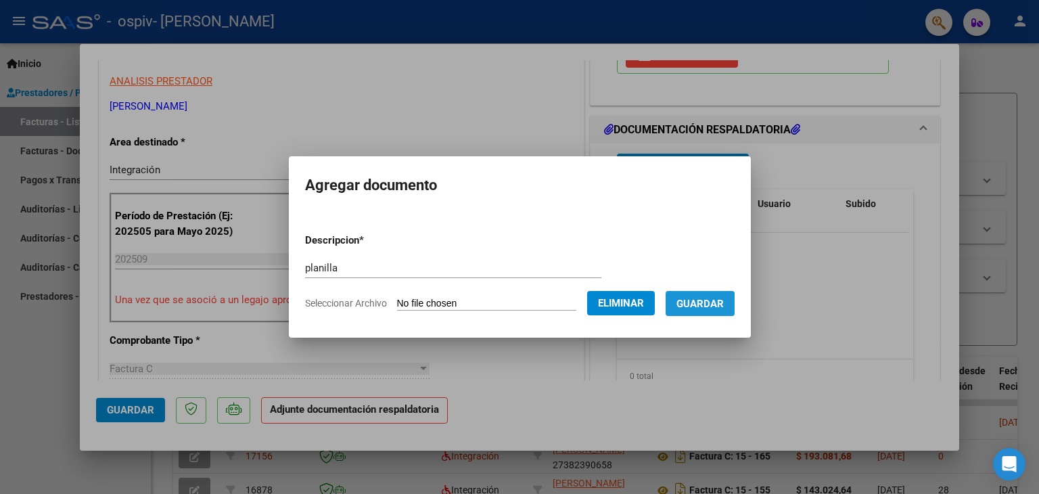
click at [707, 304] on span "Guardar" at bounding box center [700, 304] width 47 height 12
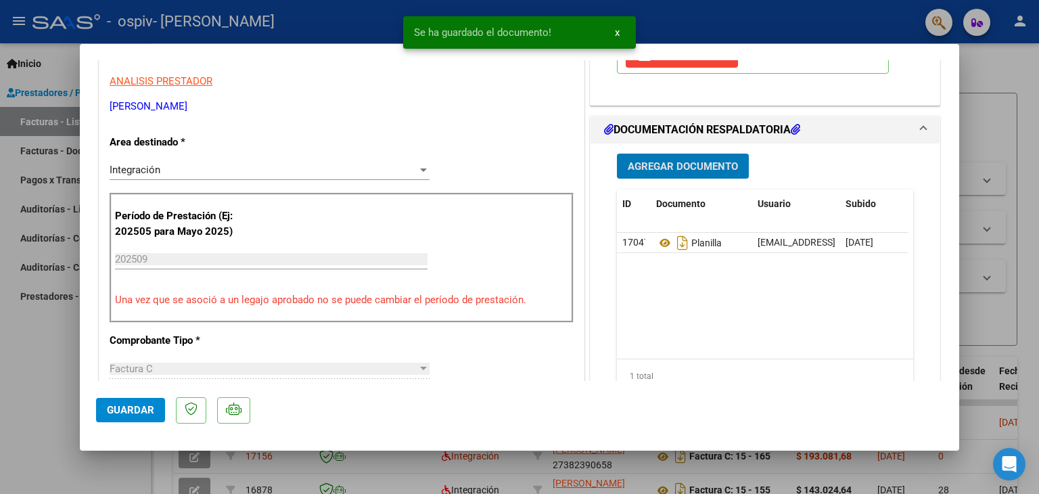
click at [696, 164] on span "Agregar Documento" at bounding box center [683, 166] width 110 height 12
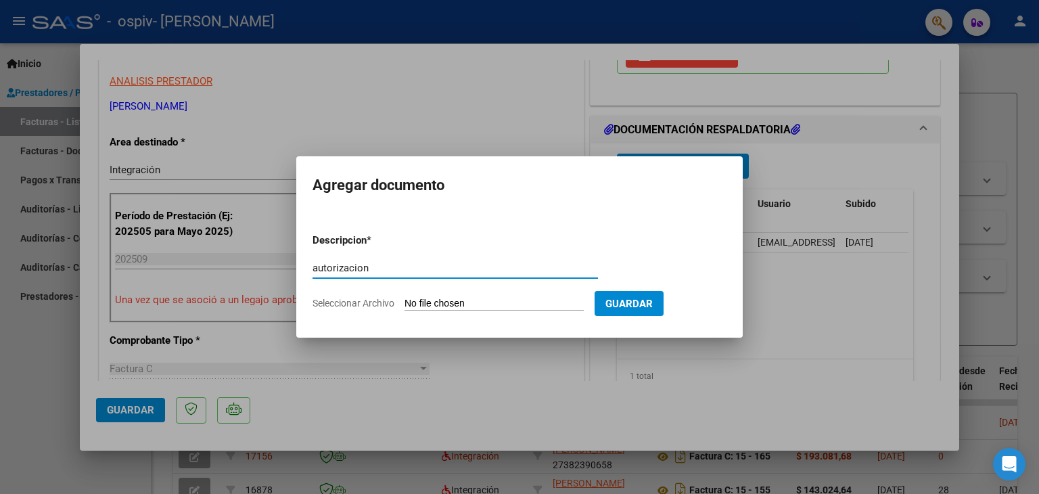
type input "autorizacion"
click at [476, 302] on input "Seleccionar Archivo" at bounding box center [494, 304] width 179 height 13
type input "C:\fakepath\autorizacion GUERRA SANTIAGO T CET.pdf"
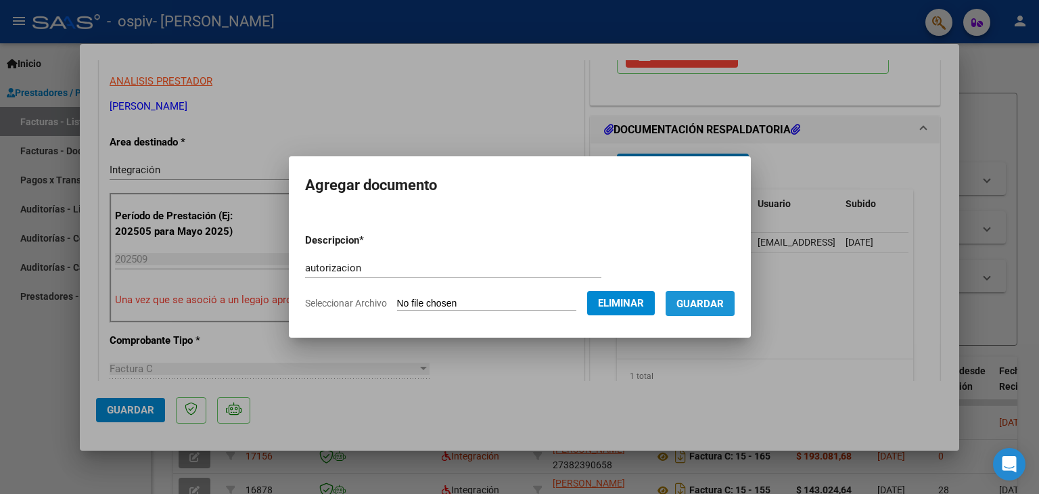
click at [720, 298] on span "Guardar" at bounding box center [700, 304] width 47 height 12
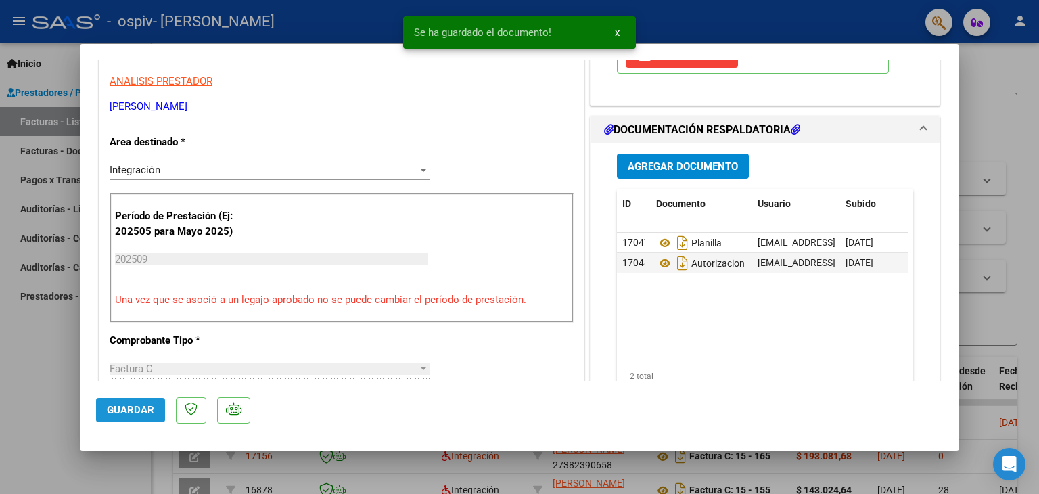
drag, startPoint x: 135, startPoint y: 412, endPoint x: 141, endPoint y: 407, distance: 7.7
click at [137, 410] on span "Guardar" at bounding box center [130, 410] width 47 height 12
click at [998, 85] on div at bounding box center [519, 247] width 1039 height 494
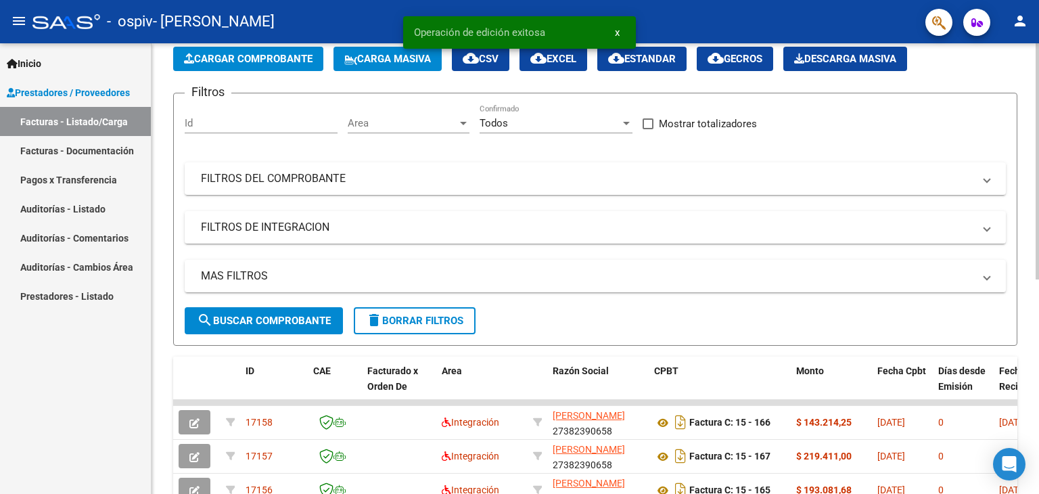
click at [236, 59] on span "Cargar Comprobante" at bounding box center [248, 59] width 129 height 12
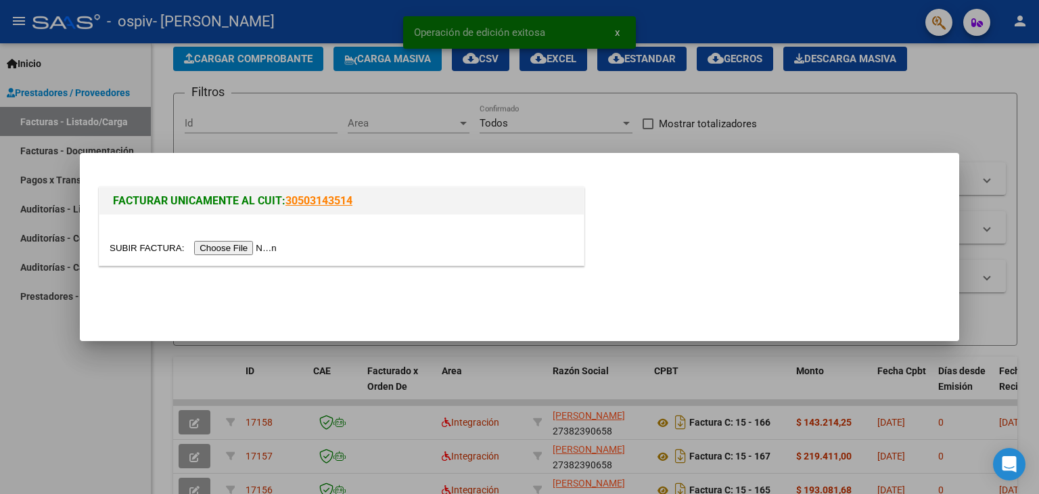
click at [238, 244] on input "file" at bounding box center [195, 248] width 171 height 14
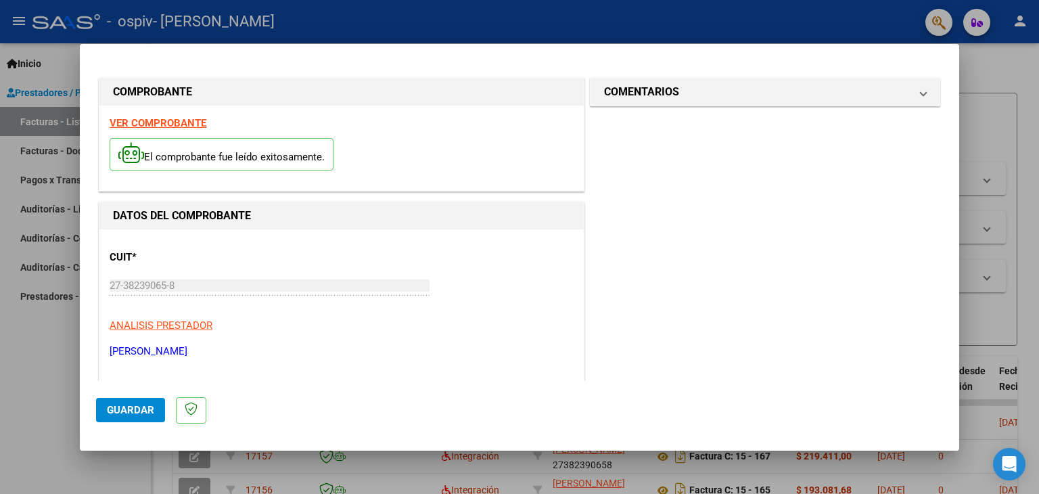
click at [991, 68] on div at bounding box center [519, 247] width 1039 height 494
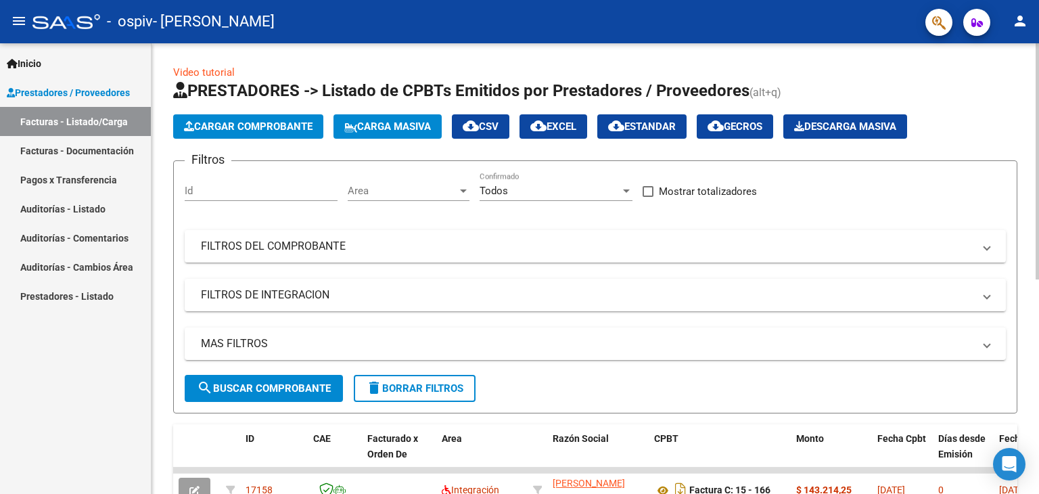
click at [288, 129] on span "Cargar Comprobante" at bounding box center [248, 126] width 129 height 12
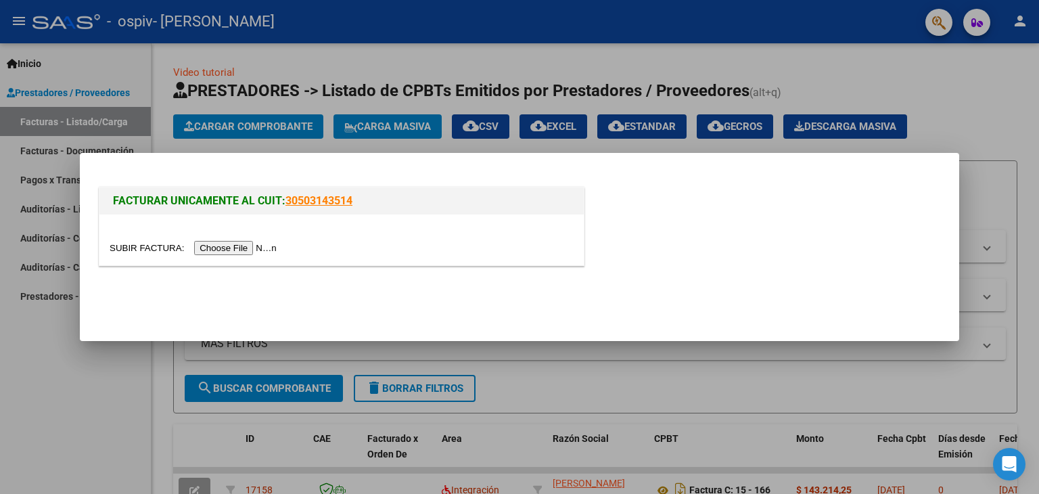
click at [262, 244] on input "file" at bounding box center [195, 248] width 171 height 14
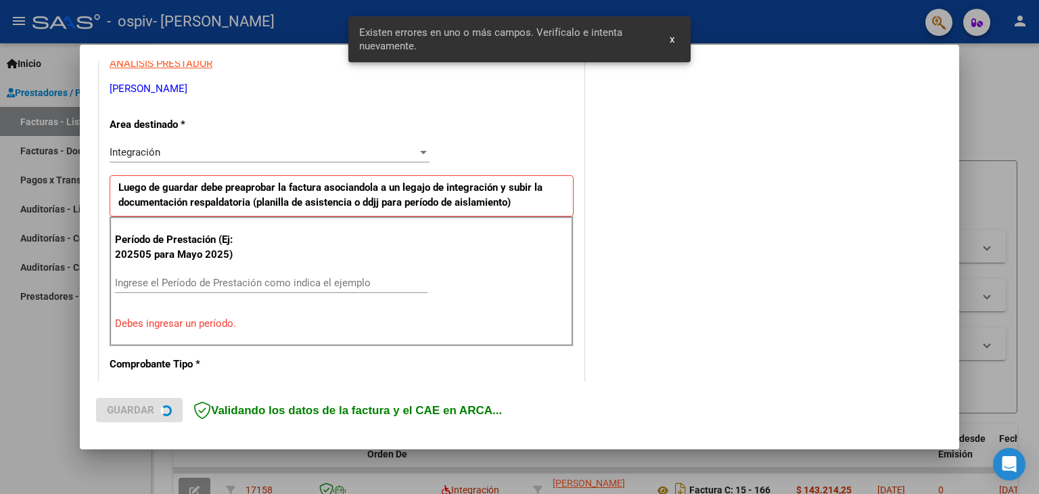
scroll to position [284, 0]
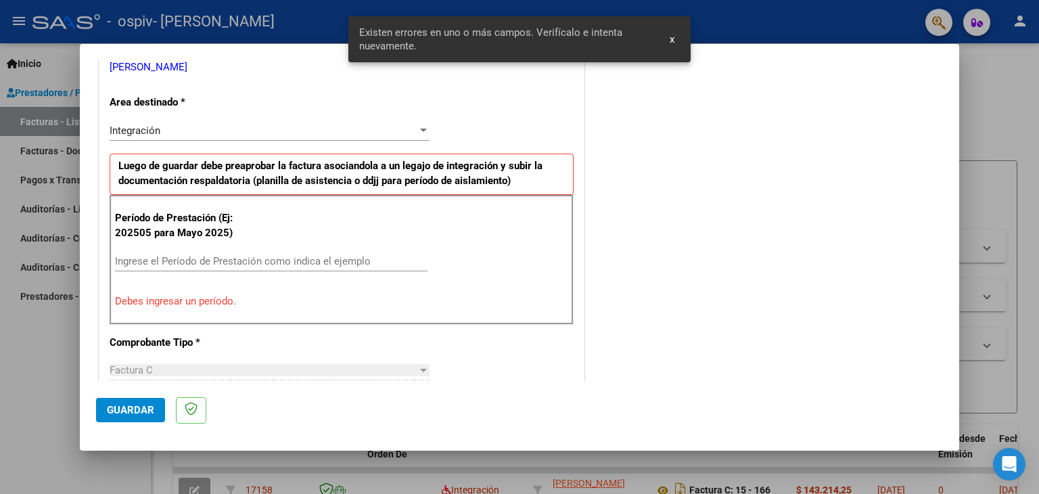
click at [261, 252] on div "Ingrese el Período de Prestación como indica el ejemplo" at bounding box center [271, 261] width 313 height 20
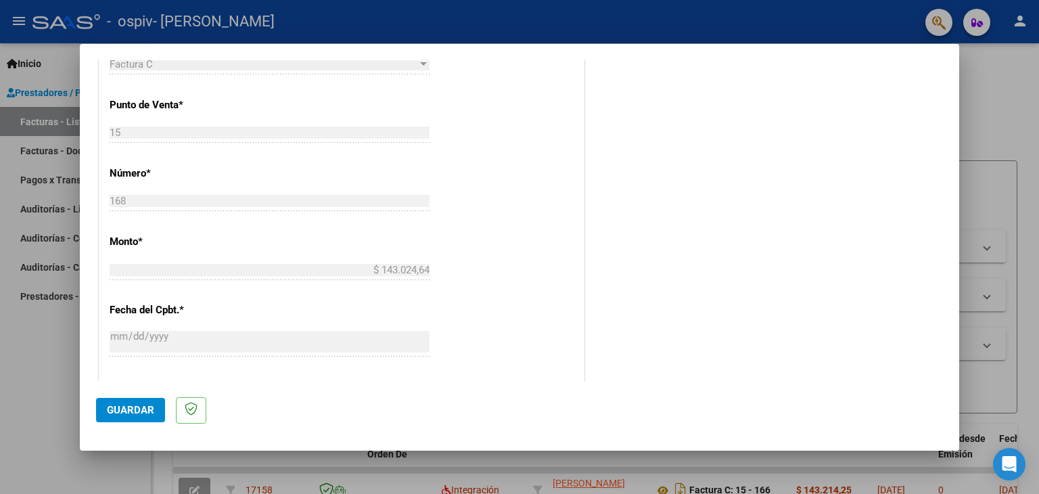
scroll to position [758, 0]
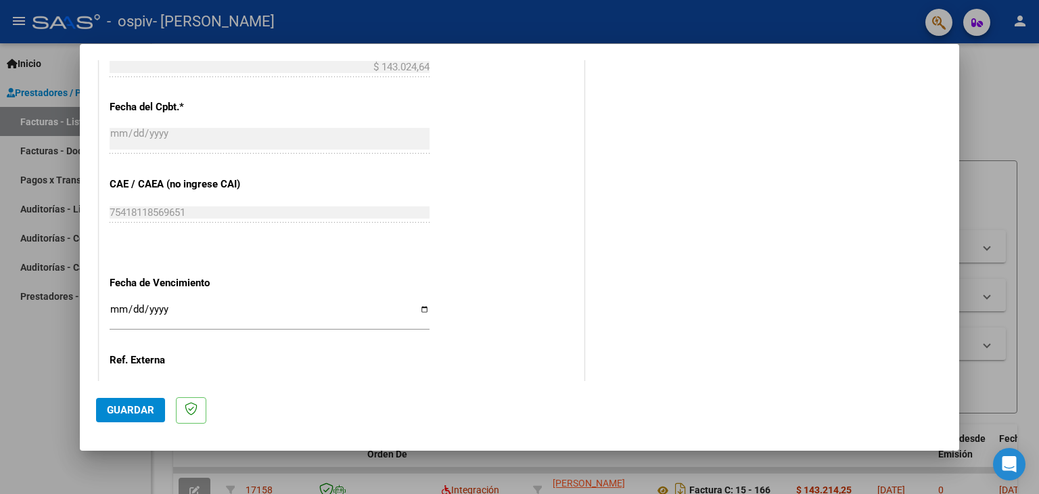
type input "202509"
click at [119, 307] on input "Ingresar la fecha" at bounding box center [270, 315] width 320 height 22
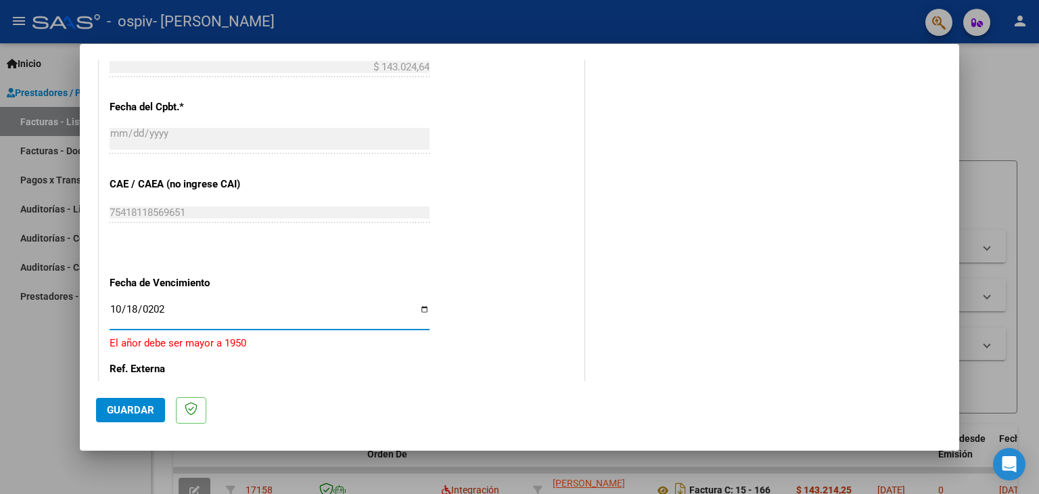
type input "[DATE]"
click at [149, 407] on span "Guardar" at bounding box center [130, 410] width 47 height 12
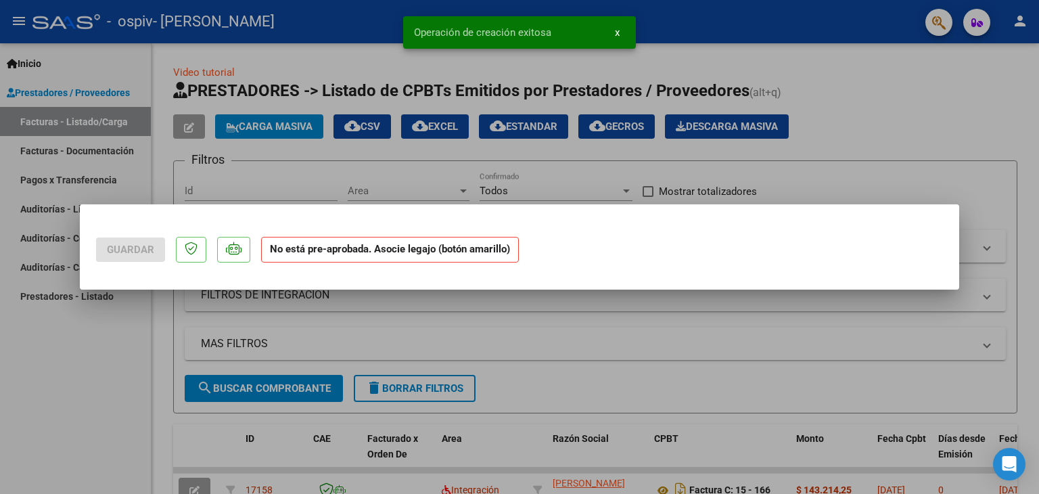
scroll to position [0, 0]
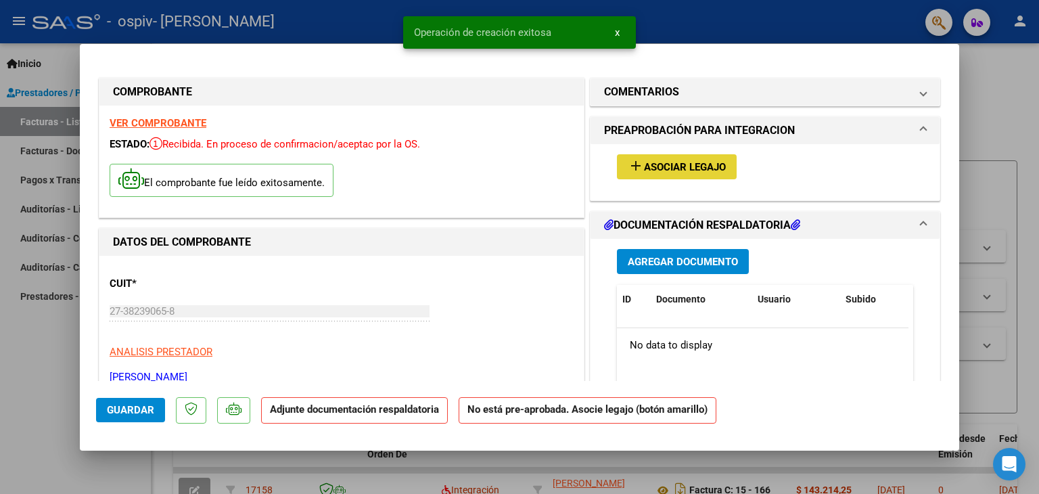
click at [698, 162] on span "Asociar Legajo" at bounding box center [685, 167] width 82 height 12
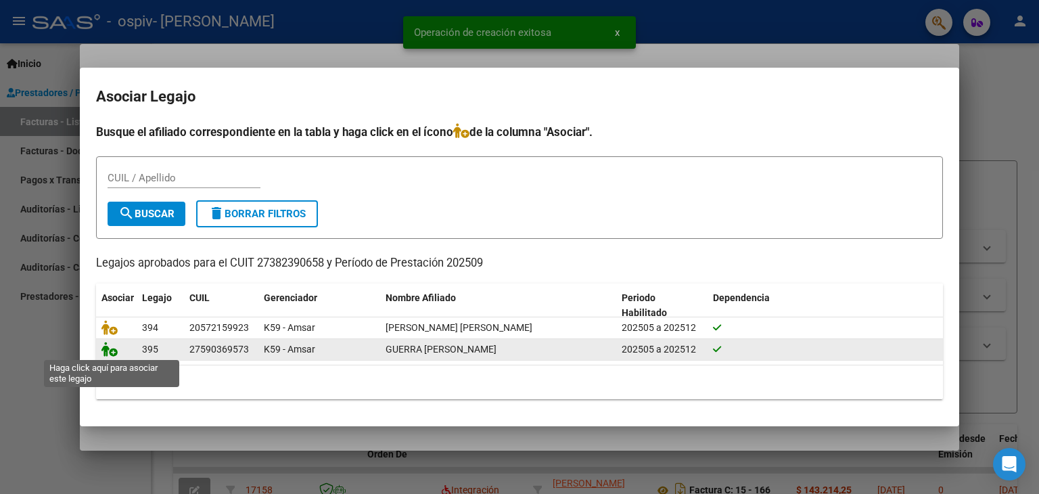
click at [111, 346] on icon at bounding box center [110, 349] width 16 height 15
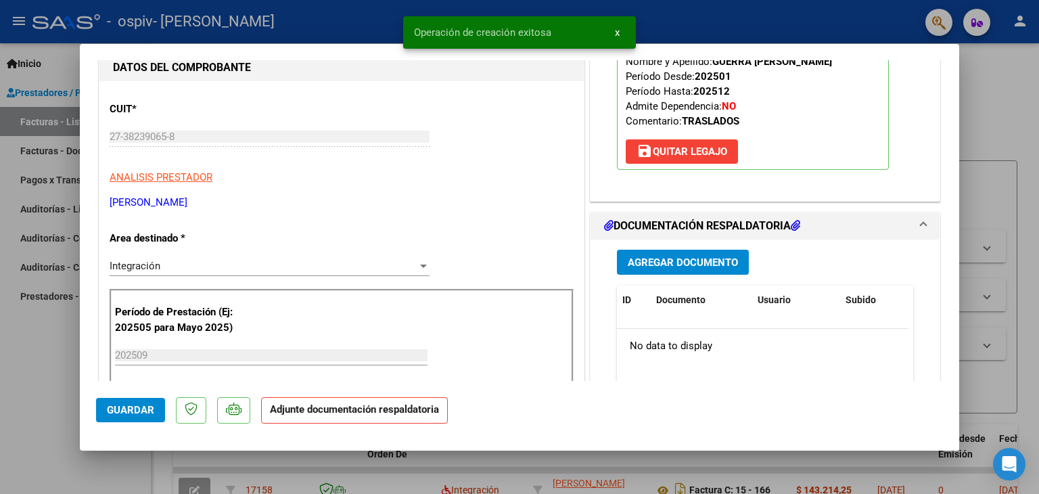
scroll to position [271, 0]
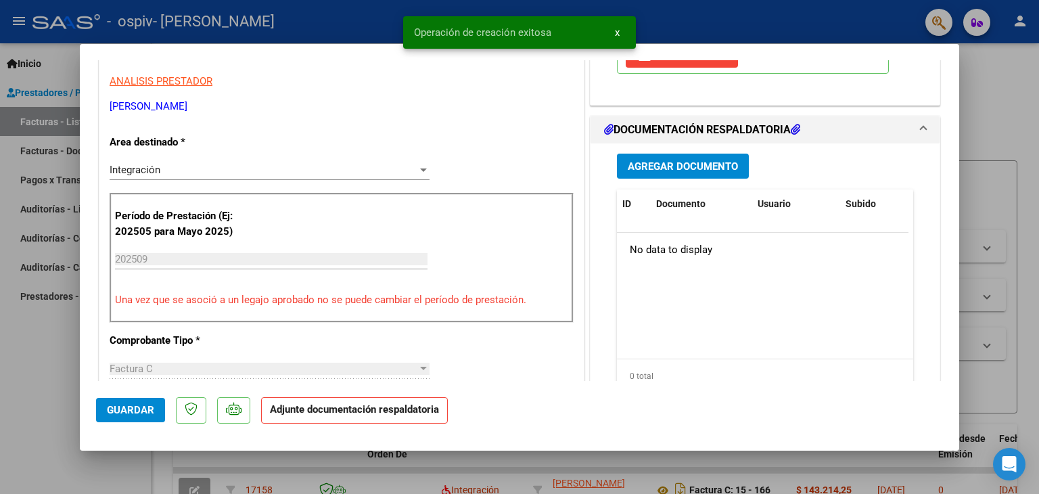
click at [680, 175] on button "Agregar Documento" at bounding box center [683, 166] width 132 height 25
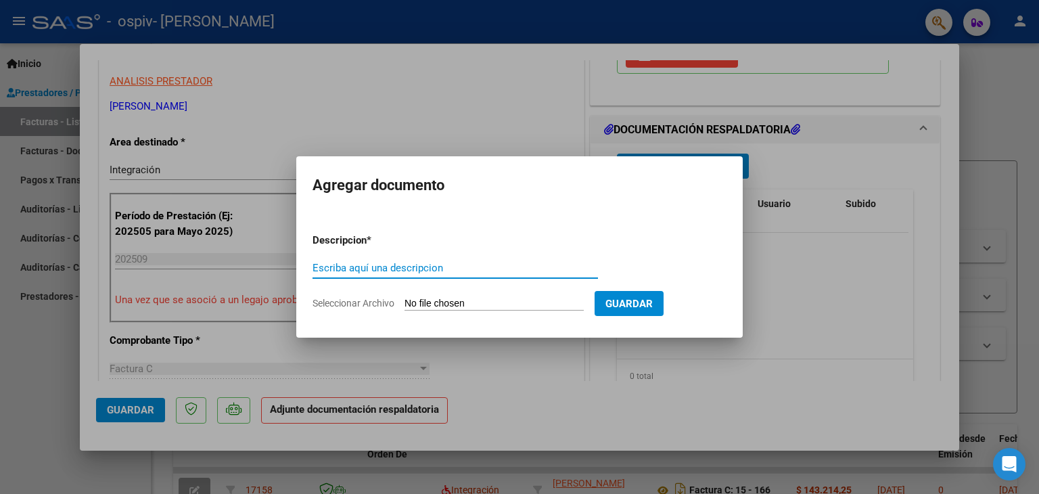
click at [409, 273] on input "Escriba aquí una descripcion" at bounding box center [456, 268] width 286 height 12
type input "planilla"
click at [437, 304] on input "Seleccionar Archivo" at bounding box center [494, 304] width 179 height 13
type input "C:\fakepath\[PERSON_NAME] septiembre.pdf"
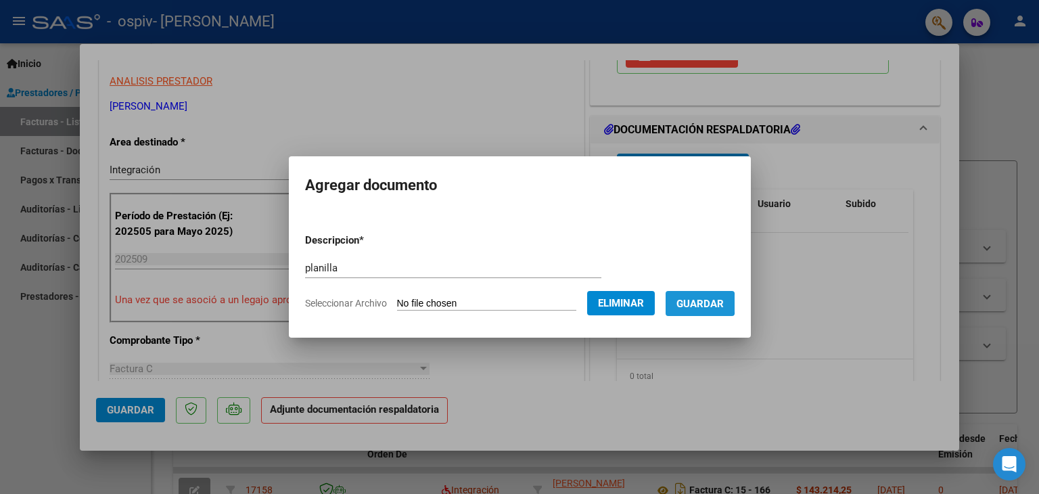
click at [704, 302] on span "Guardar" at bounding box center [700, 304] width 47 height 12
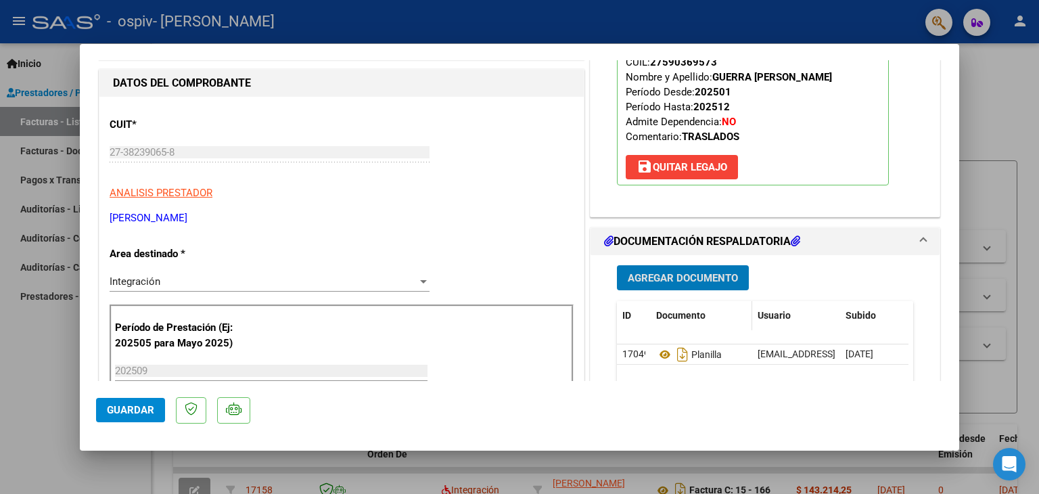
scroll to position [135, 0]
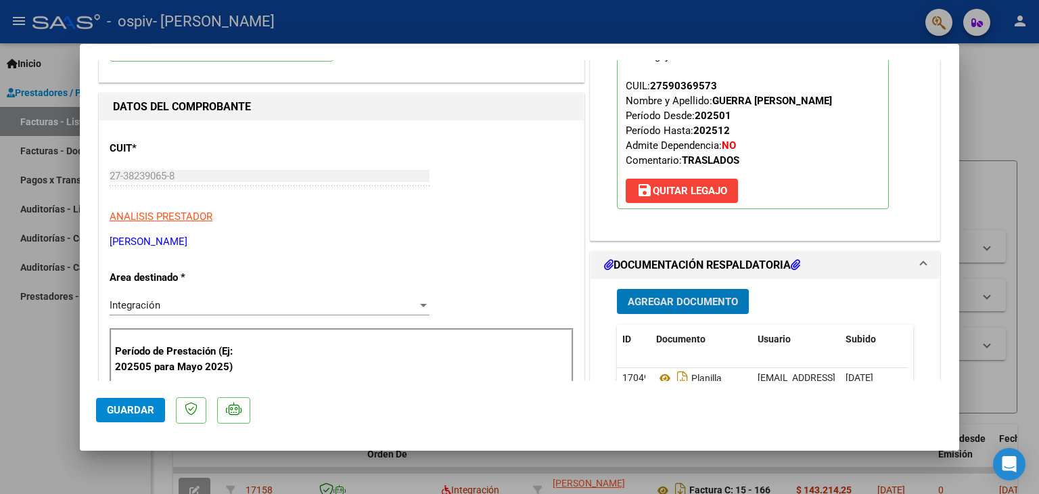
click at [695, 298] on span "Agregar Documento" at bounding box center [683, 302] width 110 height 12
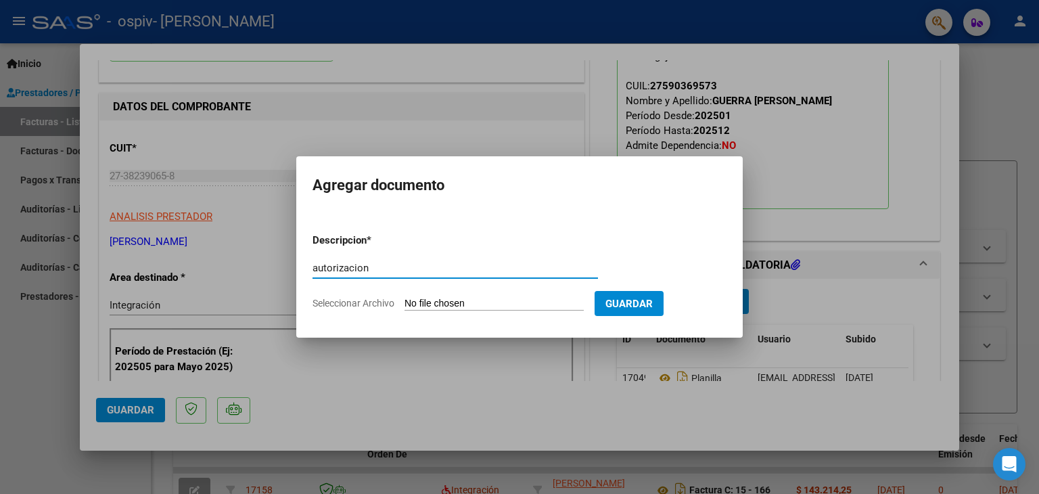
type input "autorizacion"
click at [446, 307] on input "Seleccionar Archivo" at bounding box center [494, 304] width 179 height 13
type input "C:\fakepath\autorizacion [PERSON_NAME] ESCUELA.pdf"
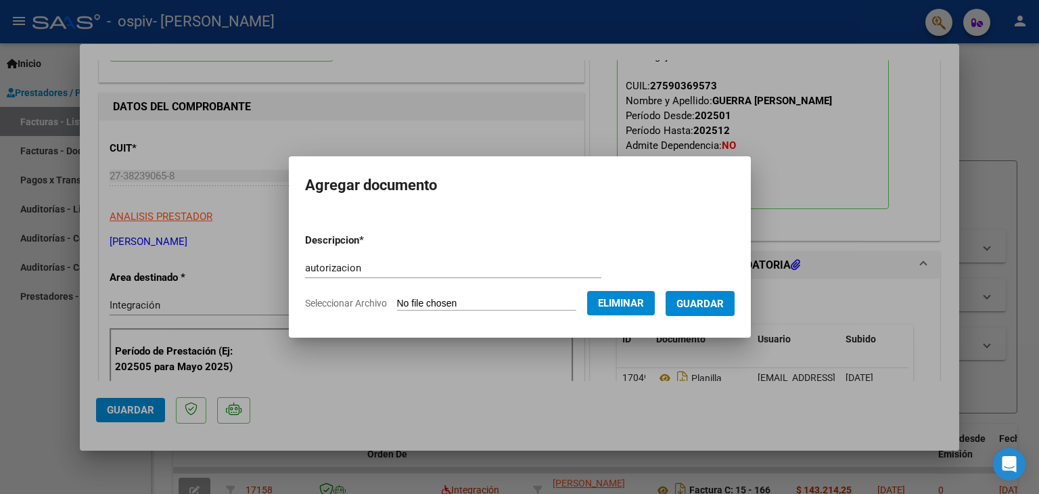
click at [709, 309] on span "Guardar" at bounding box center [700, 304] width 47 height 12
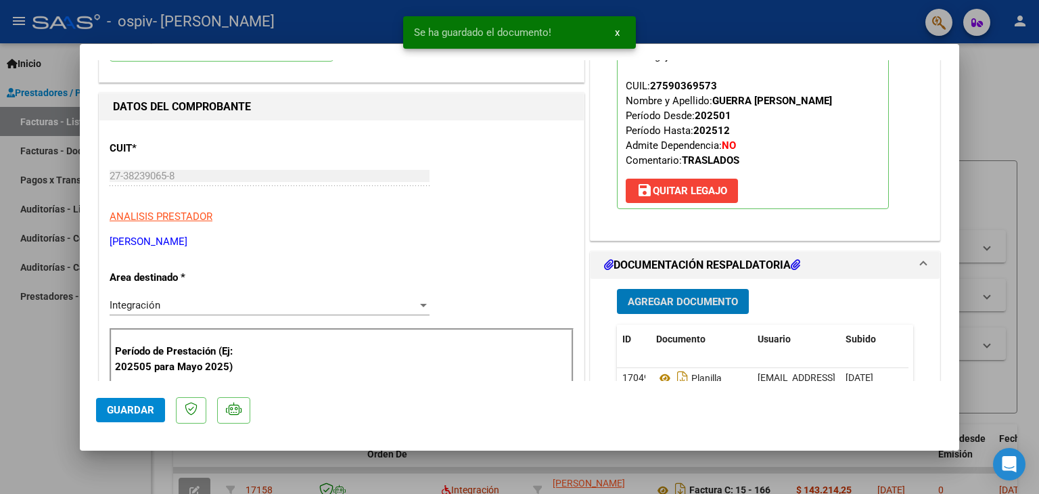
click at [114, 409] on span "Guardar" at bounding box center [130, 410] width 47 height 12
click at [985, 136] on div at bounding box center [519, 247] width 1039 height 494
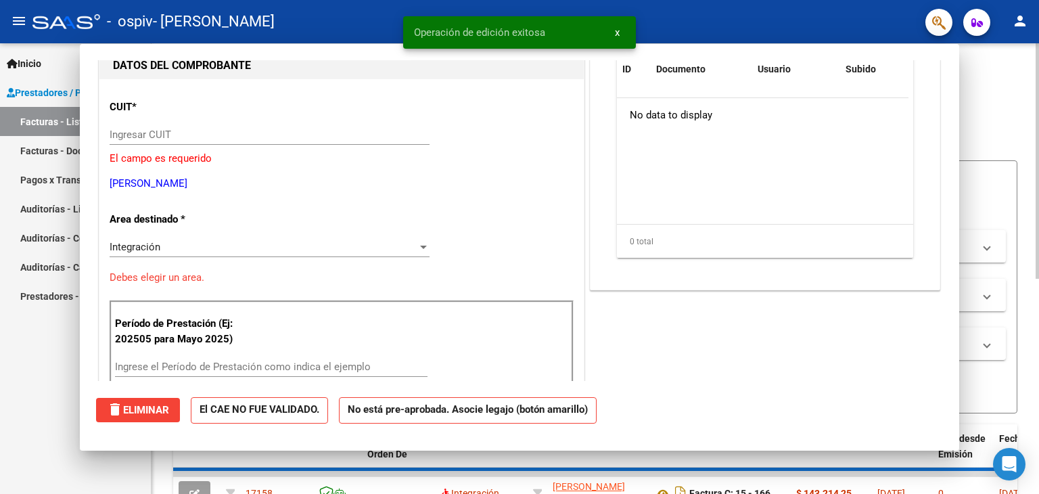
scroll to position [0, 0]
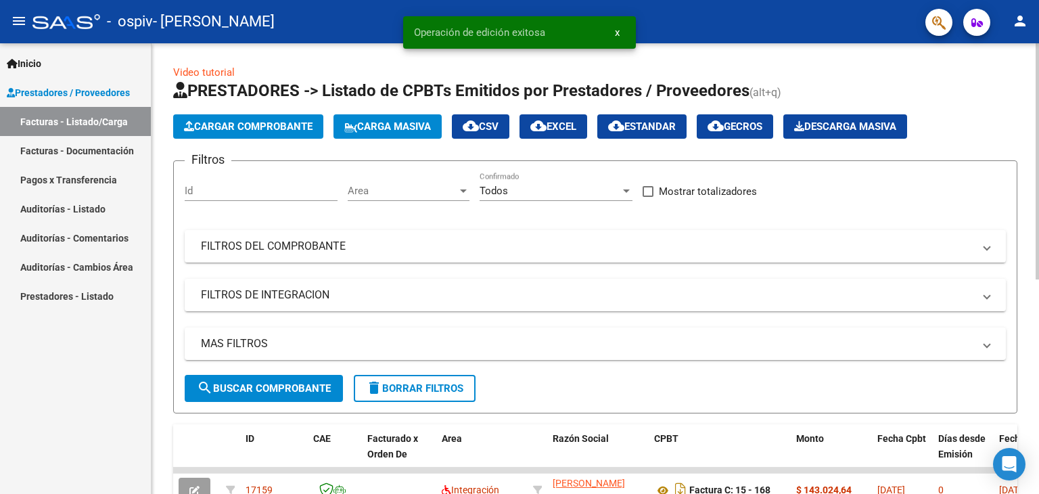
click at [257, 122] on span "Cargar Comprobante" at bounding box center [248, 126] width 129 height 12
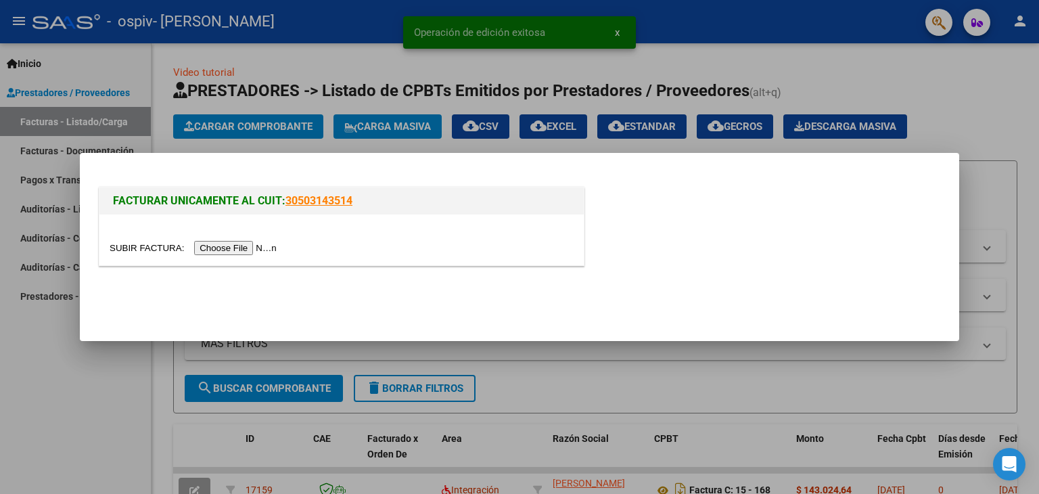
click at [241, 246] on input "file" at bounding box center [195, 248] width 171 height 14
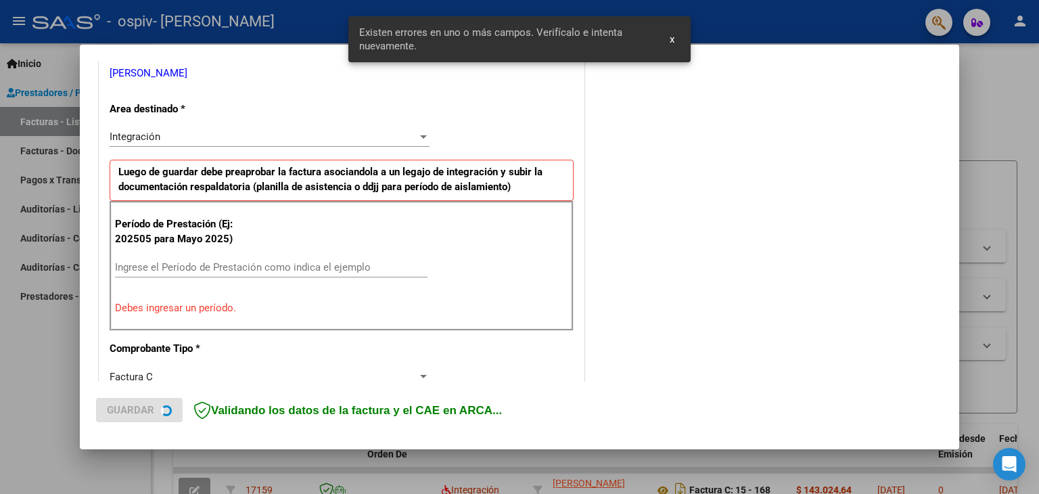
scroll to position [284, 0]
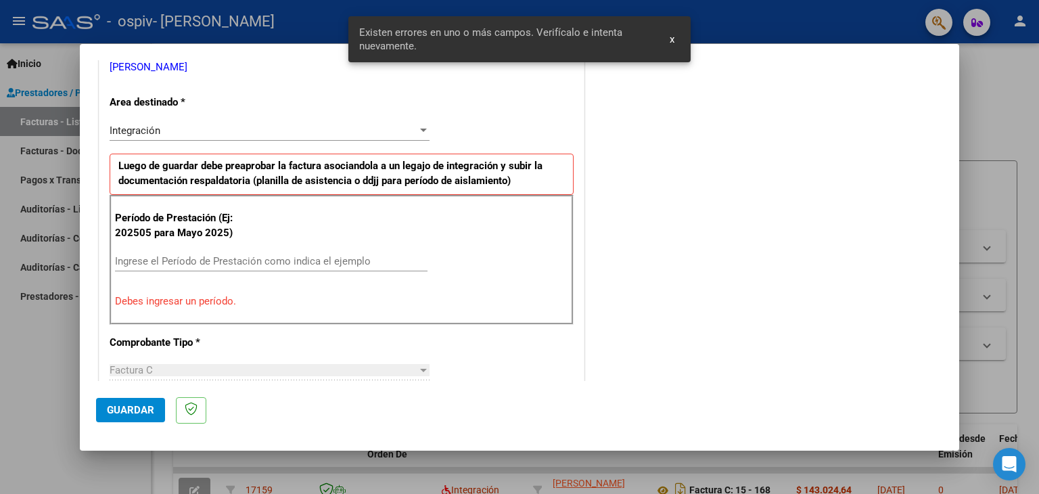
click at [256, 252] on div "Ingrese el Período de Prestación como indica el ejemplo" at bounding box center [271, 261] width 313 height 20
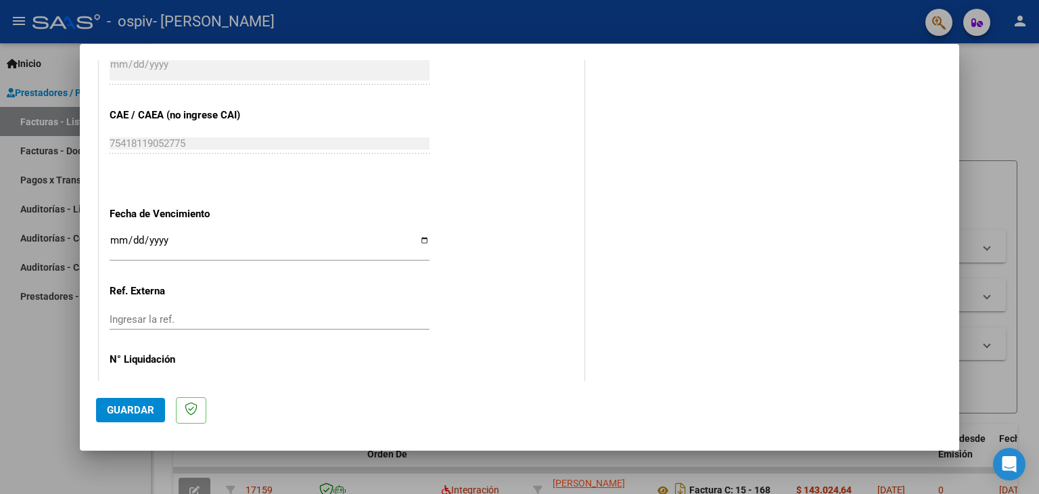
scroll to position [868, 0]
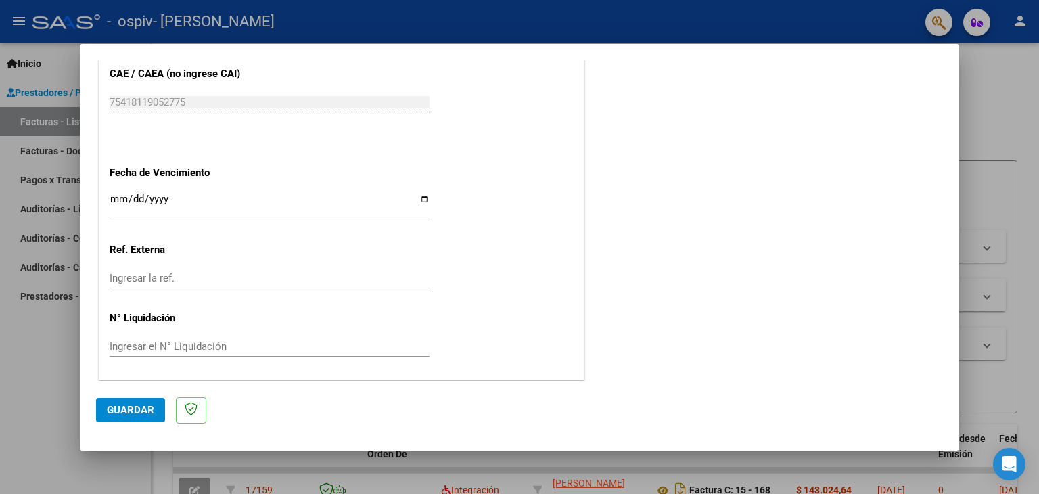
type input "202509"
click at [112, 198] on input "Ingresar la fecha" at bounding box center [270, 205] width 320 height 22
click at [127, 191] on div "Ingresar la fecha" at bounding box center [270, 205] width 320 height 29
click at [133, 197] on input "Ingresar la fecha" at bounding box center [270, 205] width 320 height 22
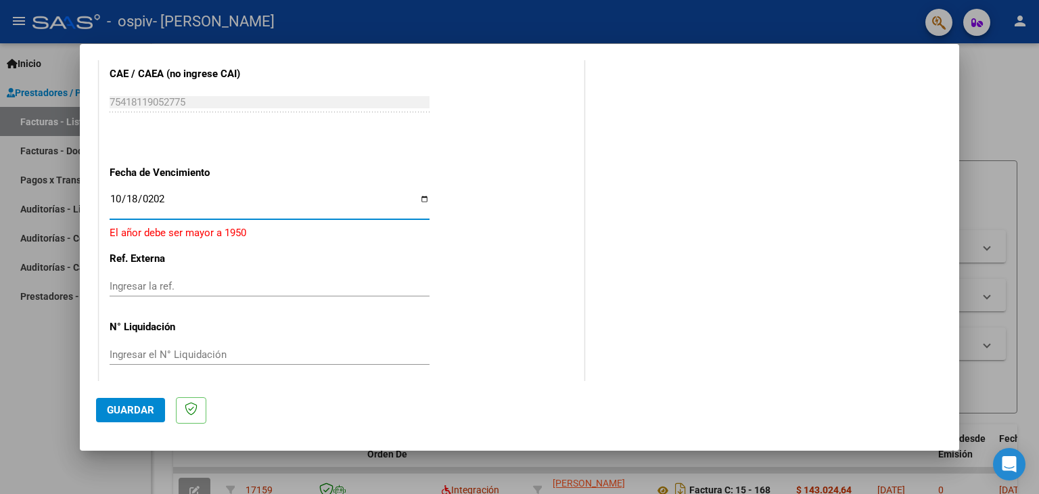
type input "[DATE]"
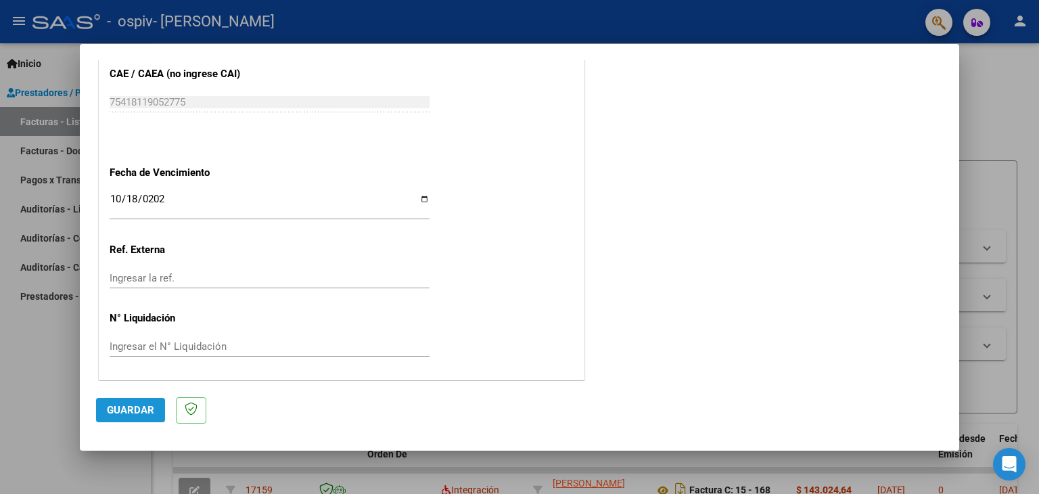
click at [122, 413] on span "Guardar" at bounding box center [130, 410] width 47 height 12
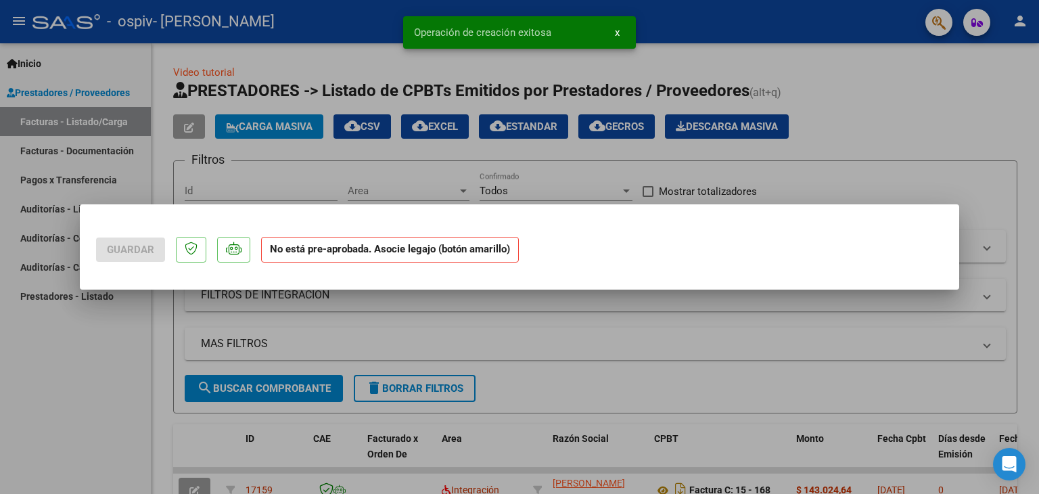
scroll to position [0, 0]
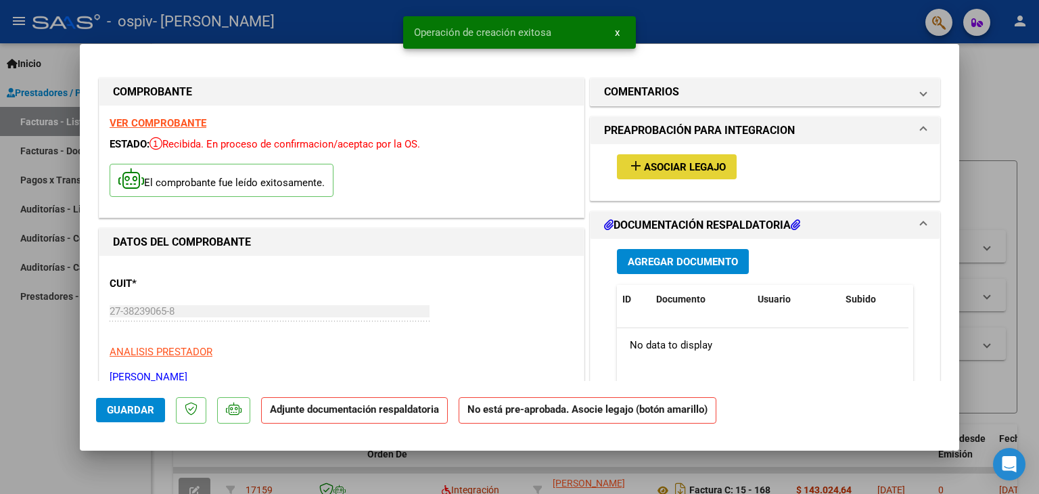
click at [650, 164] on span "Asociar Legajo" at bounding box center [685, 167] width 82 height 12
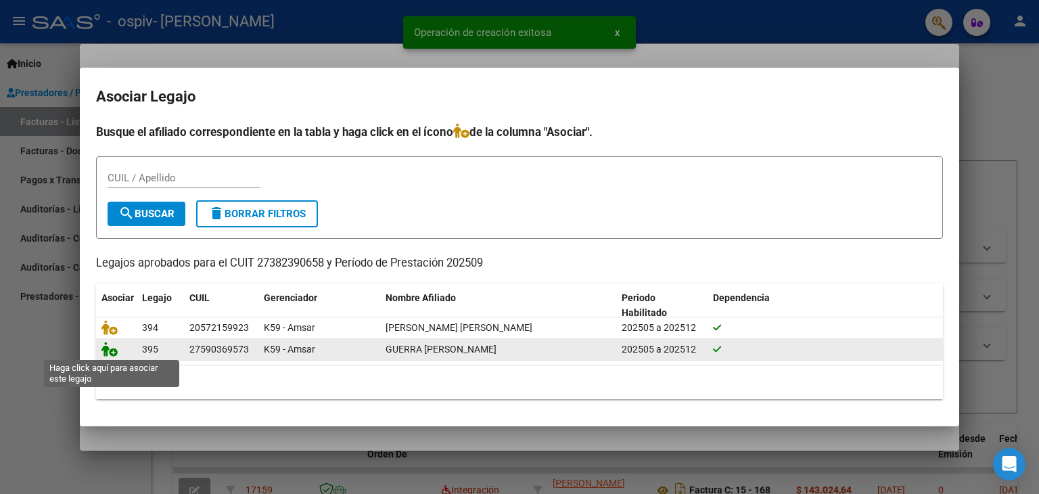
click at [108, 348] on icon at bounding box center [110, 349] width 16 height 15
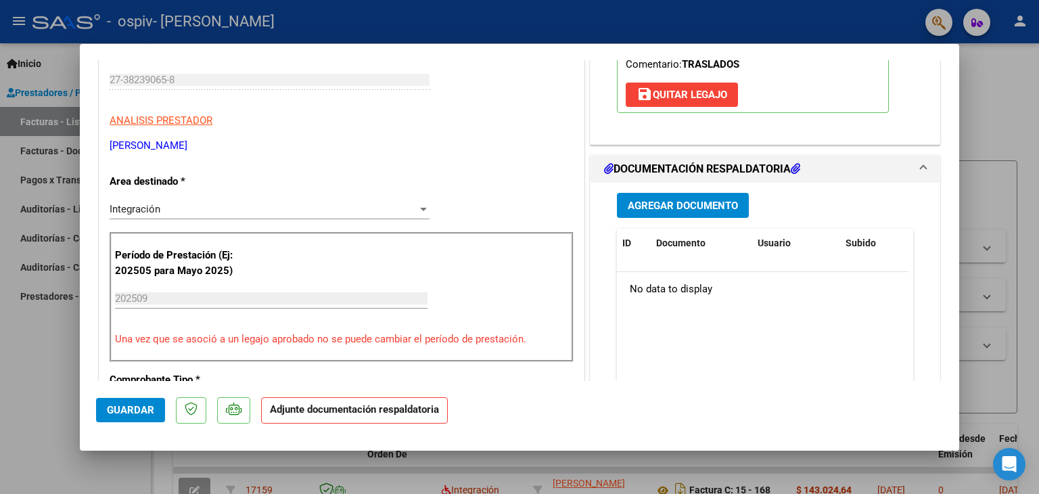
scroll to position [203, 0]
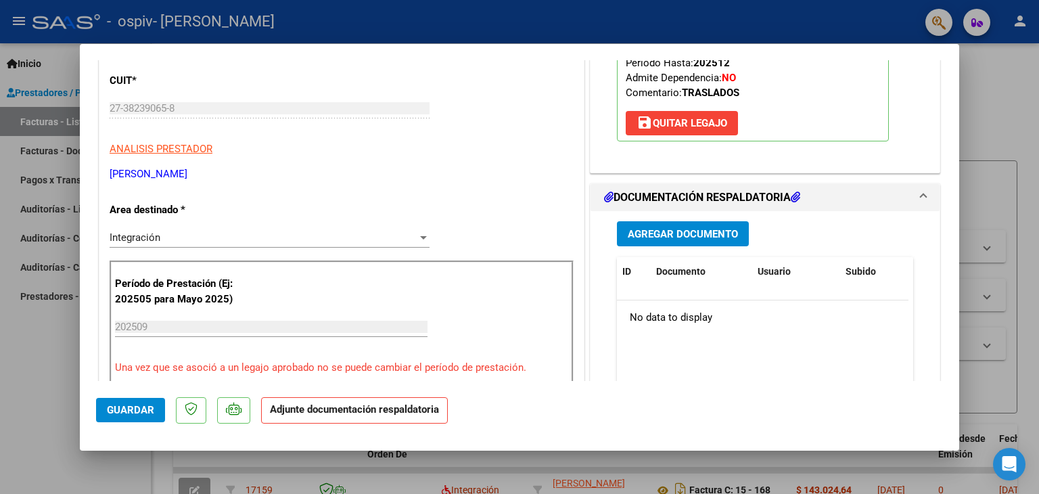
click at [673, 228] on span "Agregar Documento" at bounding box center [683, 234] width 110 height 12
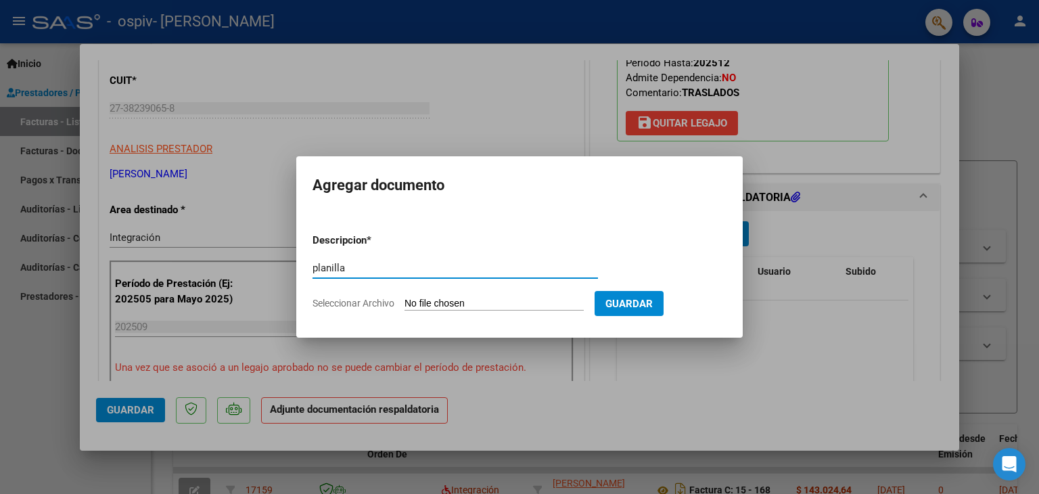
type input "planilla"
click at [518, 301] on input "Seleccionar Archivo" at bounding box center [494, 304] width 179 height 13
type input "C:\fakepath\[PERSON_NAME].pdf"
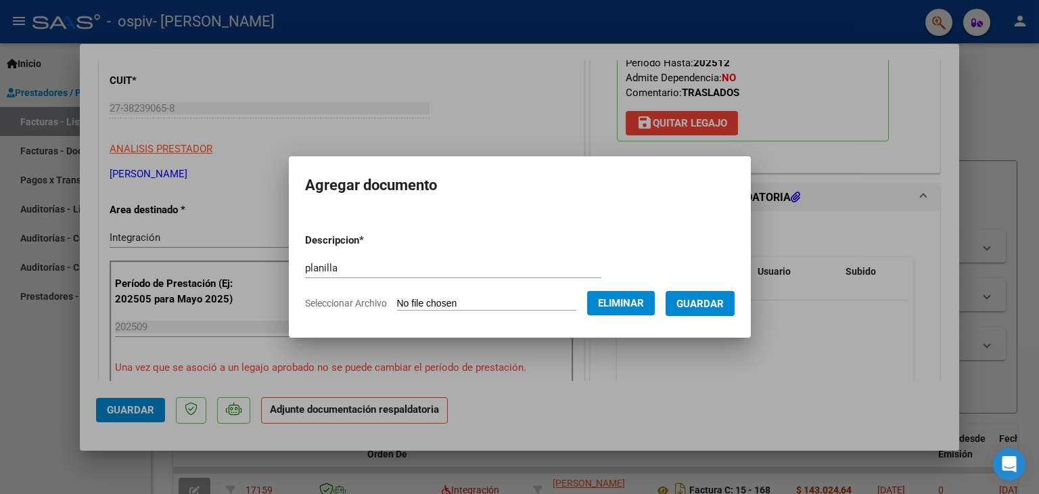
click at [707, 306] on span "Guardar" at bounding box center [700, 304] width 47 height 12
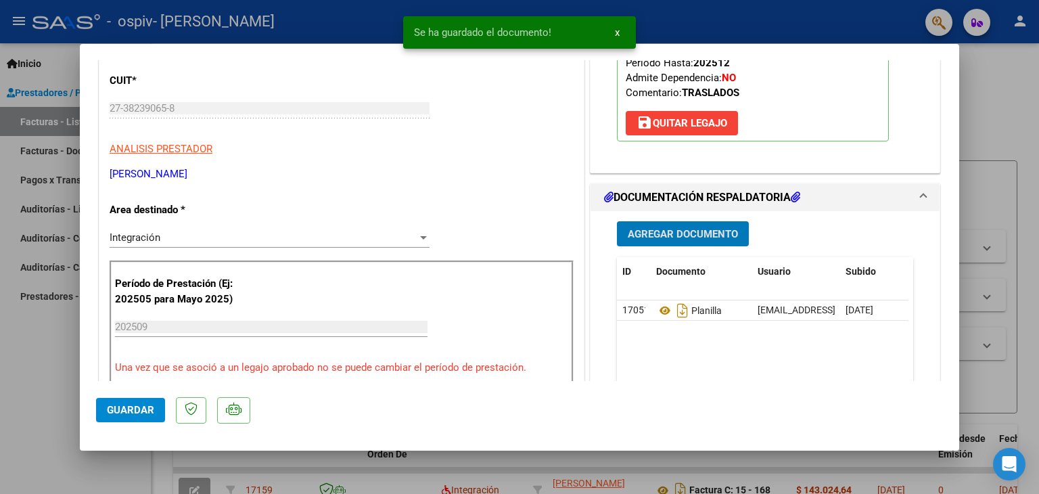
click at [684, 236] on span "Agregar Documento" at bounding box center [683, 234] width 110 height 12
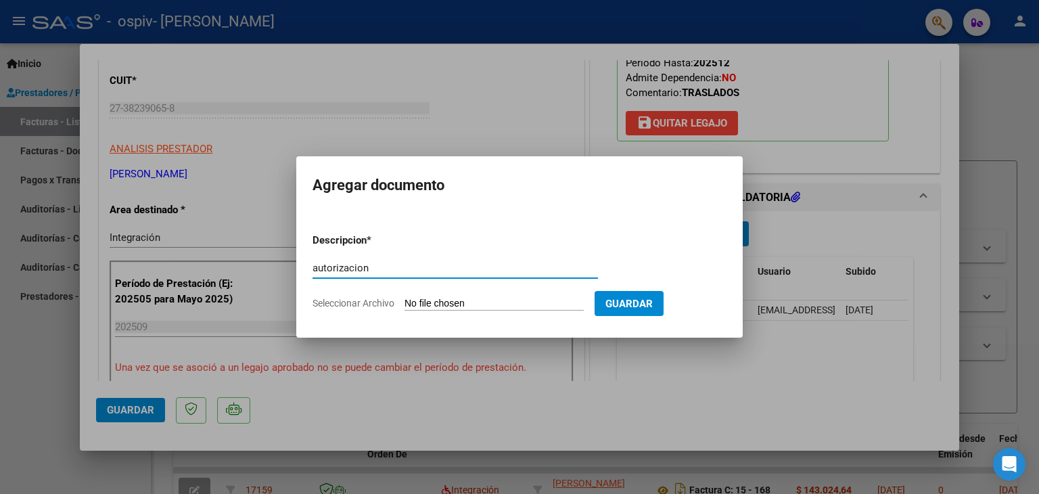
type input "autorizacion"
click at [473, 305] on input "Seleccionar Archivo" at bounding box center [494, 304] width 179 height 13
type input "C:\fakepath\autorizacion [PERSON_NAME] TERAPIAS.pdf"
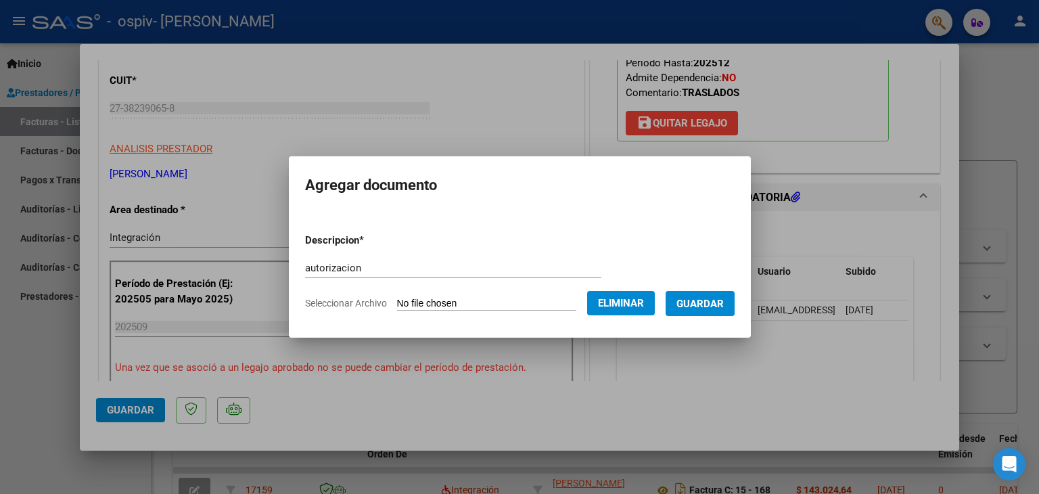
click at [714, 307] on span "Guardar" at bounding box center [700, 304] width 47 height 12
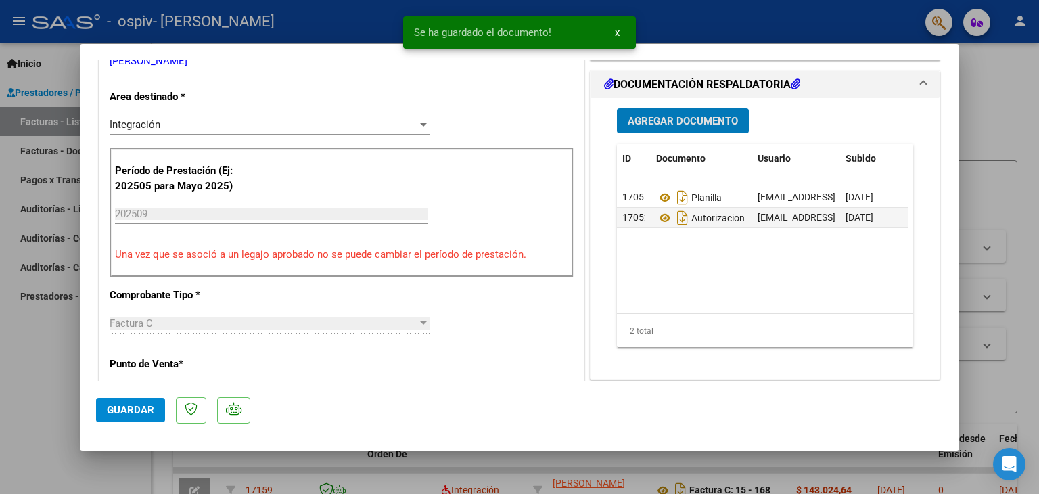
scroll to position [474, 0]
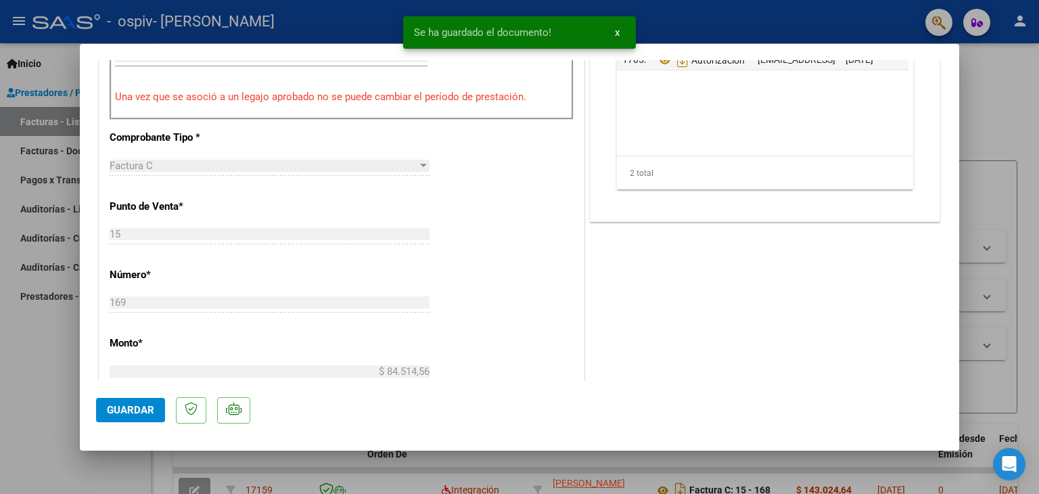
click at [138, 411] on span "Guardar" at bounding box center [130, 410] width 47 height 12
